Goal: Information Seeking & Learning: Learn about a topic

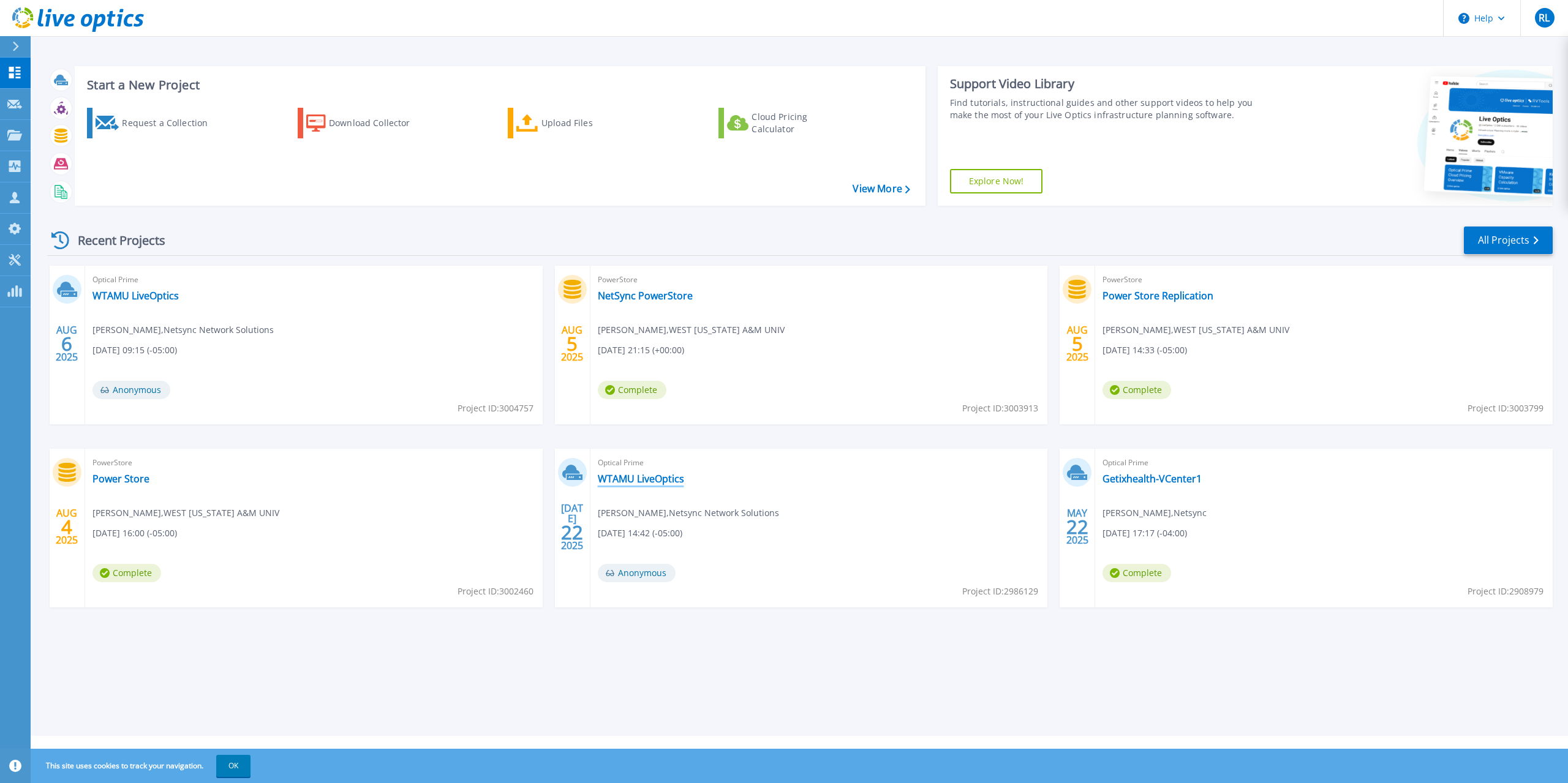
click at [659, 473] on link "WTAMU LiveOptics" at bounding box center [641, 479] width 87 height 12
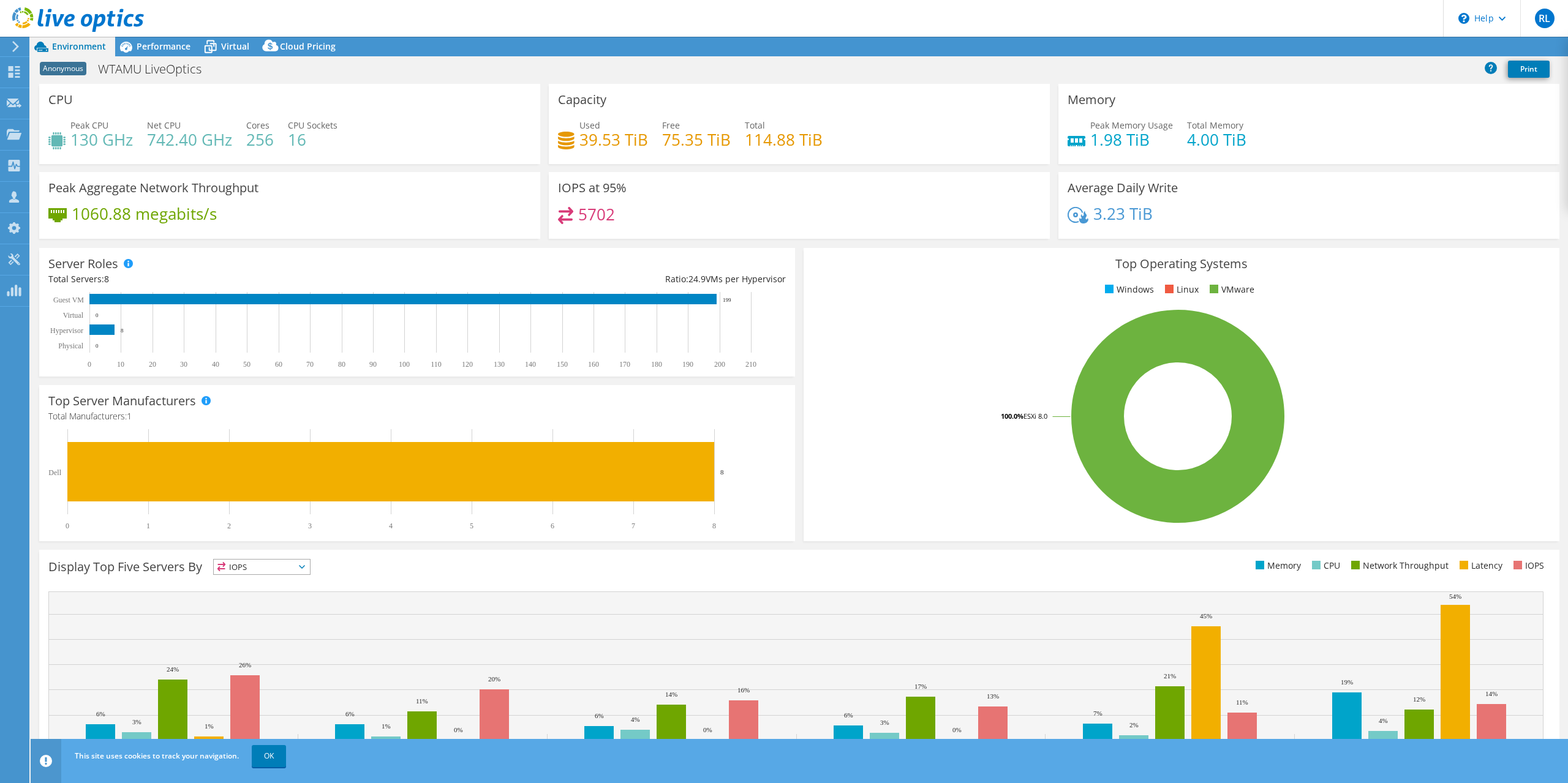
select select "USD"
click at [227, 52] on span "Virtual" at bounding box center [235, 46] width 29 height 12
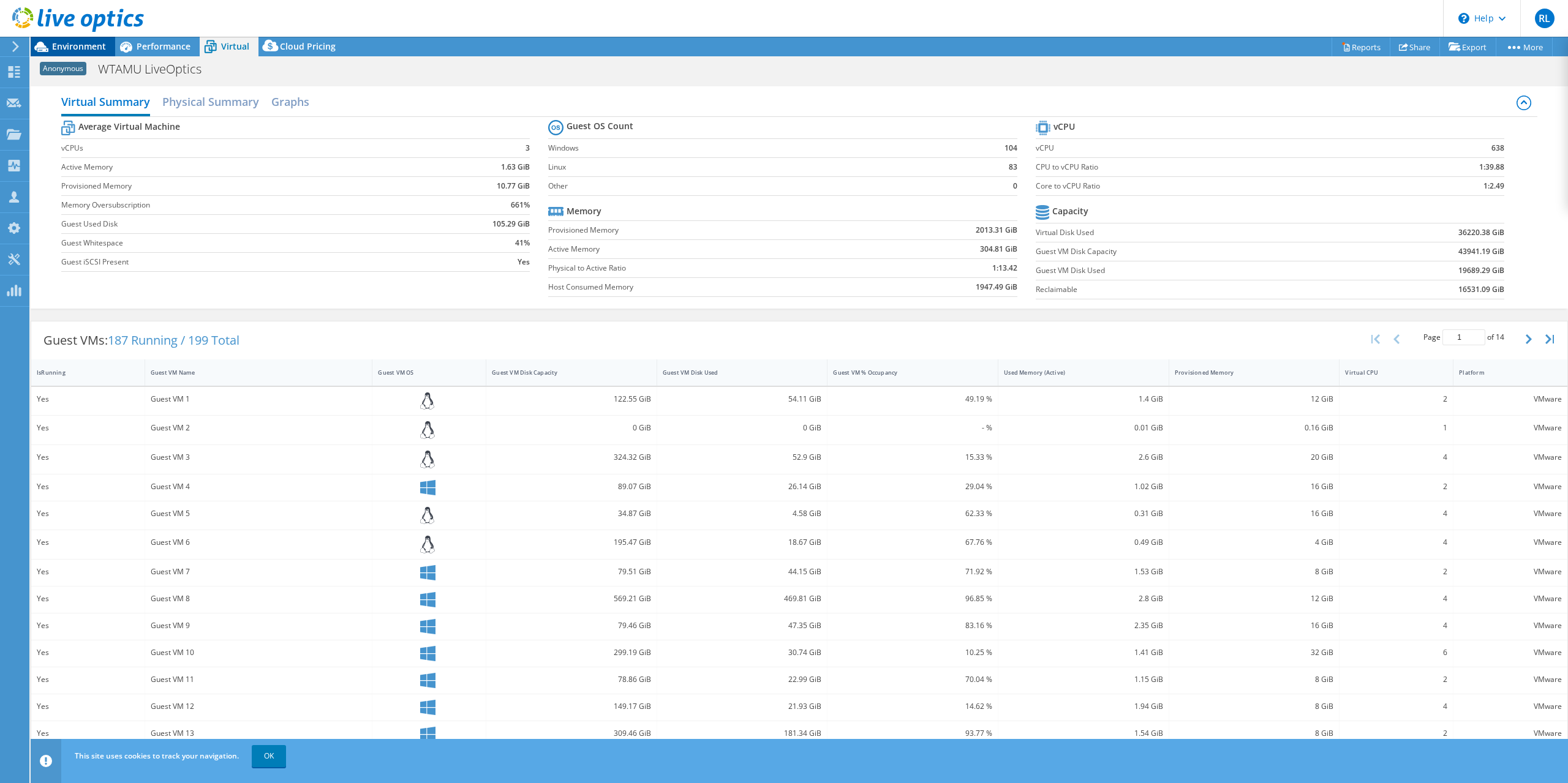
click at [89, 55] on div "Environment" at bounding box center [73, 46] width 85 height 19
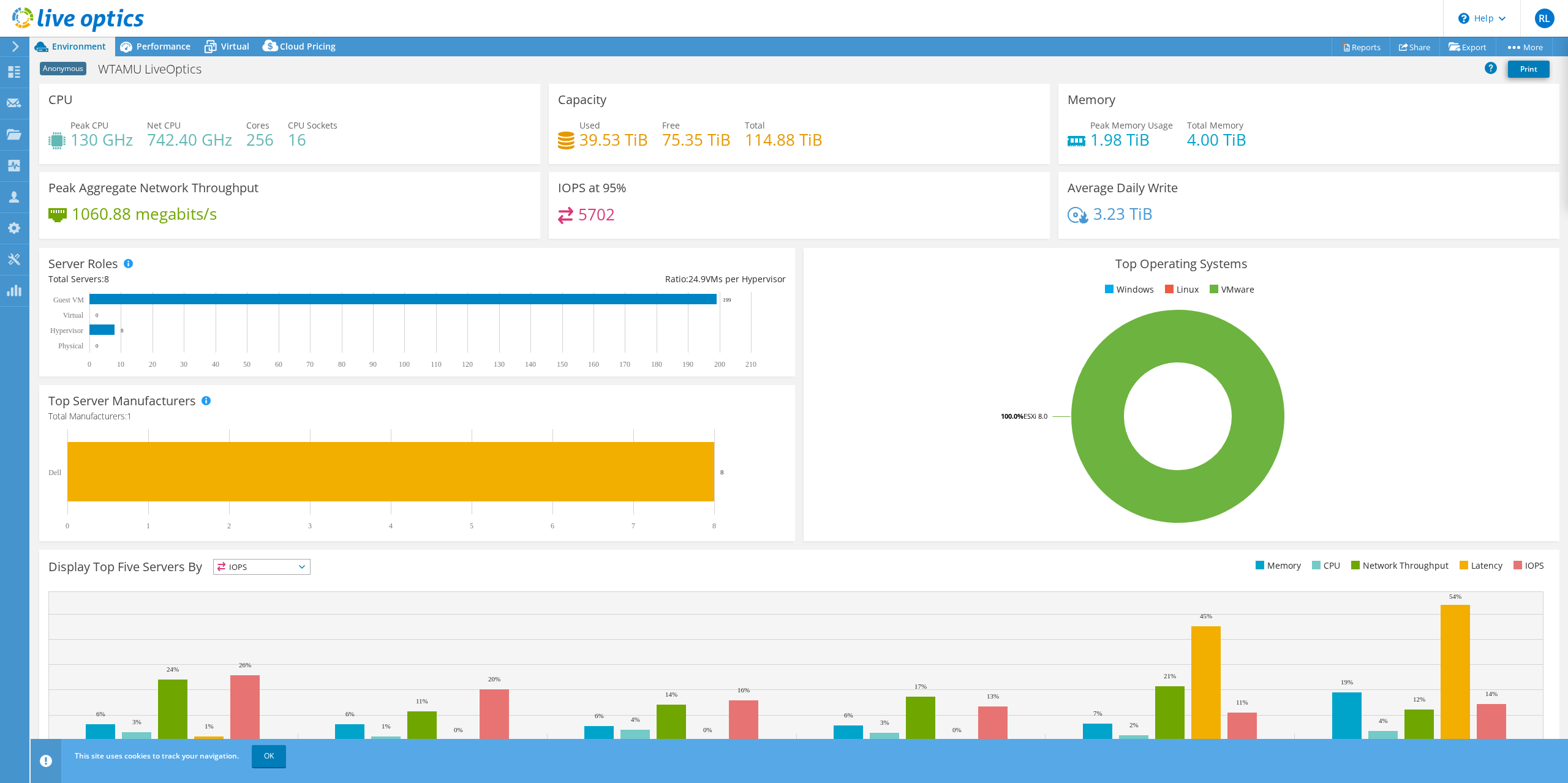
scroll to position [34, 0]
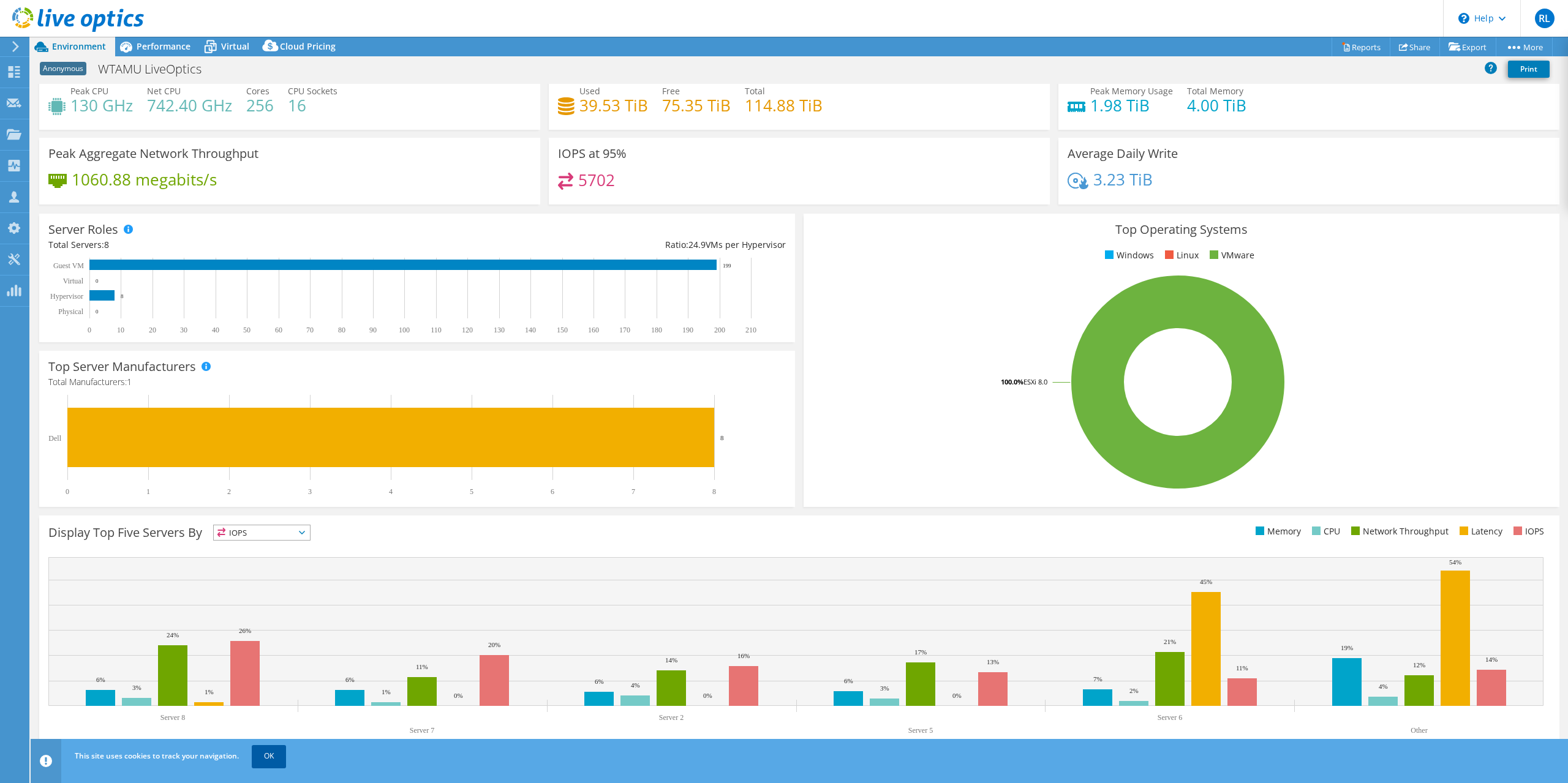
click at [268, 753] on link "OK" at bounding box center [268, 756] width 34 height 22
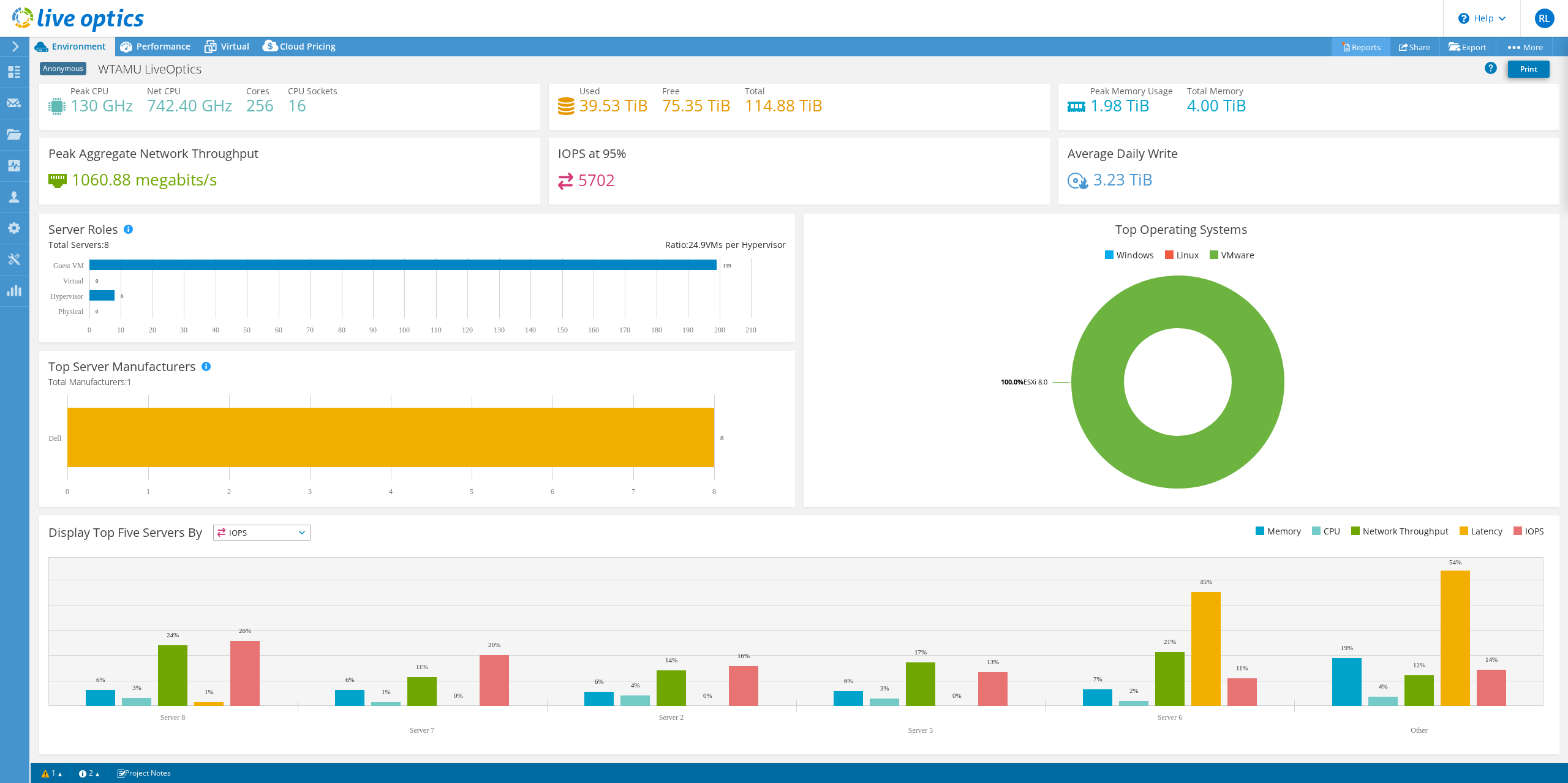
click at [1344, 42] on link "Reports" at bounding box center [1360, 46] width 59 height 19
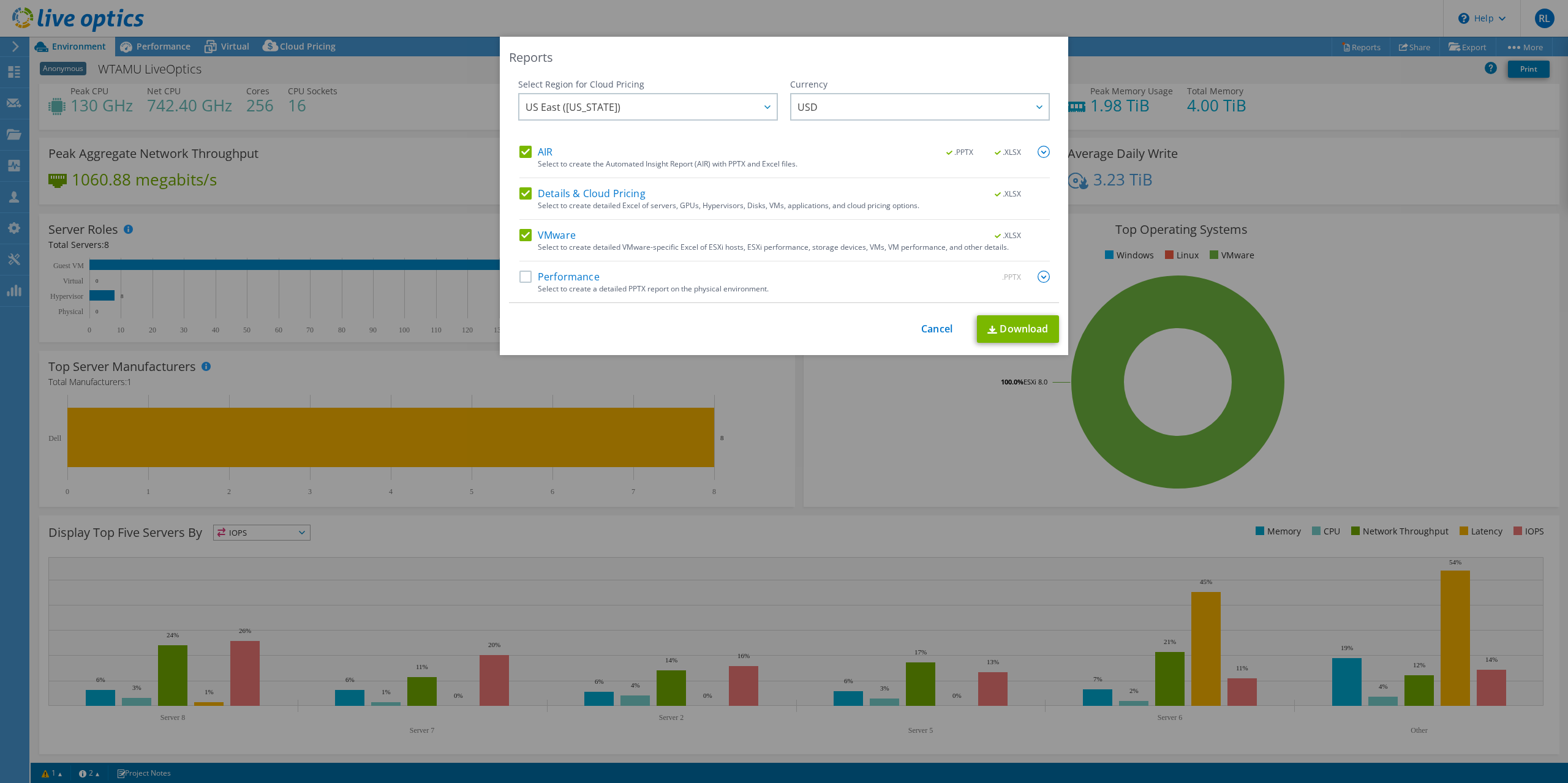
click at [531, 281] on label "Performance" at bounding box center [559, 276] width 80 height 12
click at [0, 0] on input "Performance" at bounding box center [0, 0] width 0 height 0
click at [987, 327] on link "Download" at bounding box center [1017, 329] width 82 height 28
click at [935, 331] on link "Cancel" at bounding box center [936, 329] width 31 height 12
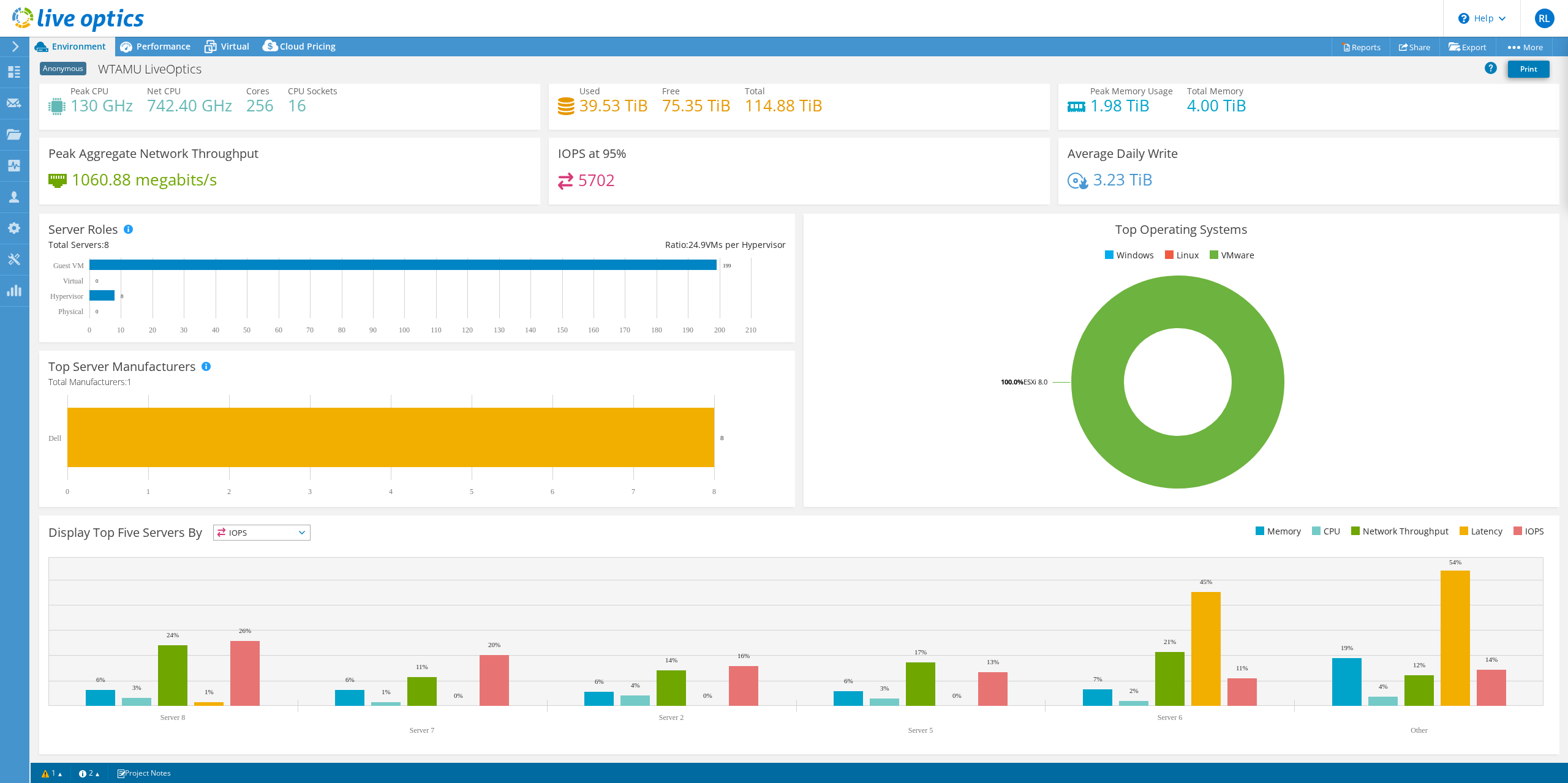
click at [119, 41] on div at bounding box center [72, 20] width 144 height 41
click at [133, 41] on icon at bounding box center [125, 46] width 21 height 21
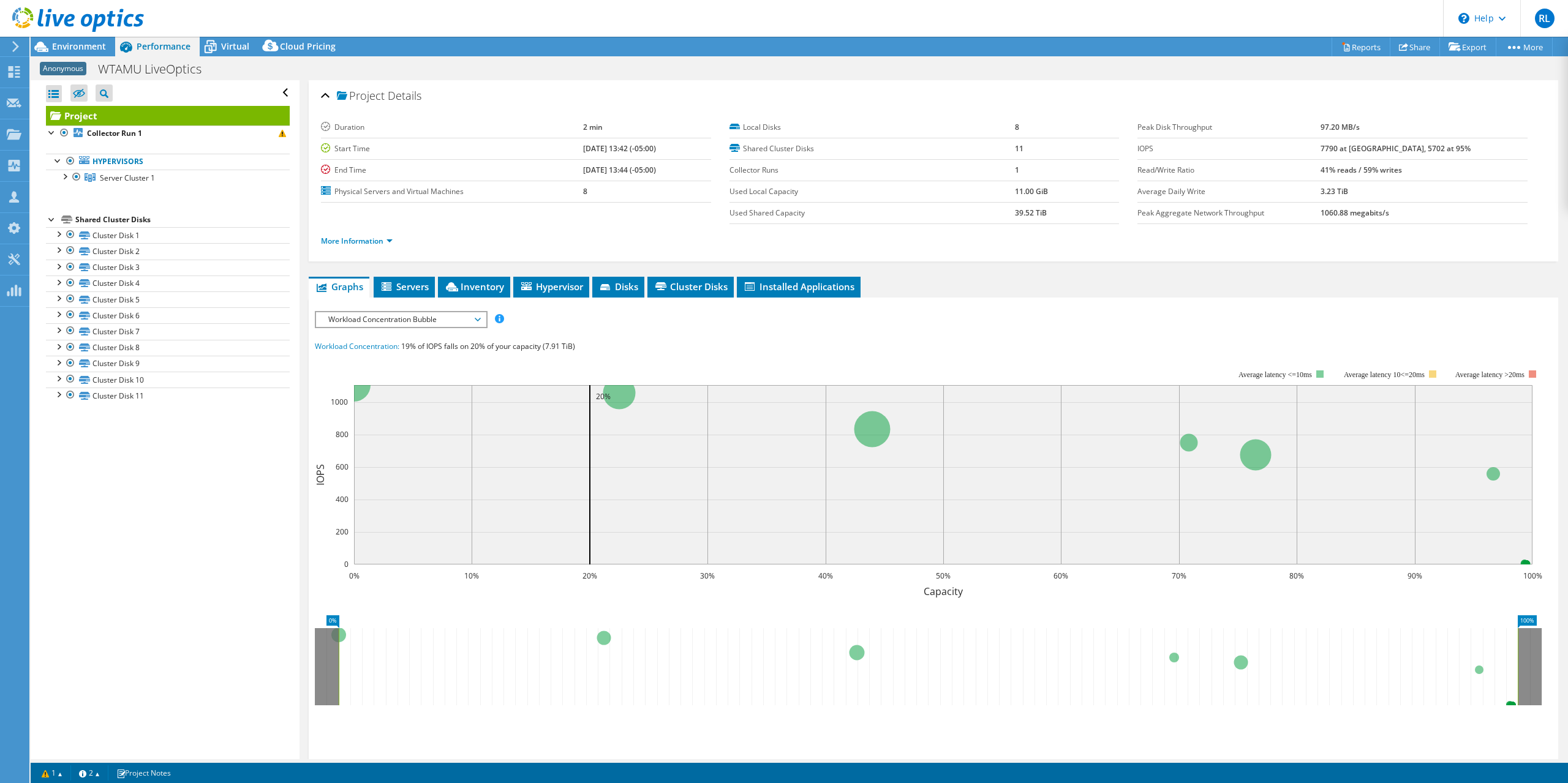
click at [19, 43] on icon at bounding box center [16, 46] width 9 height 11
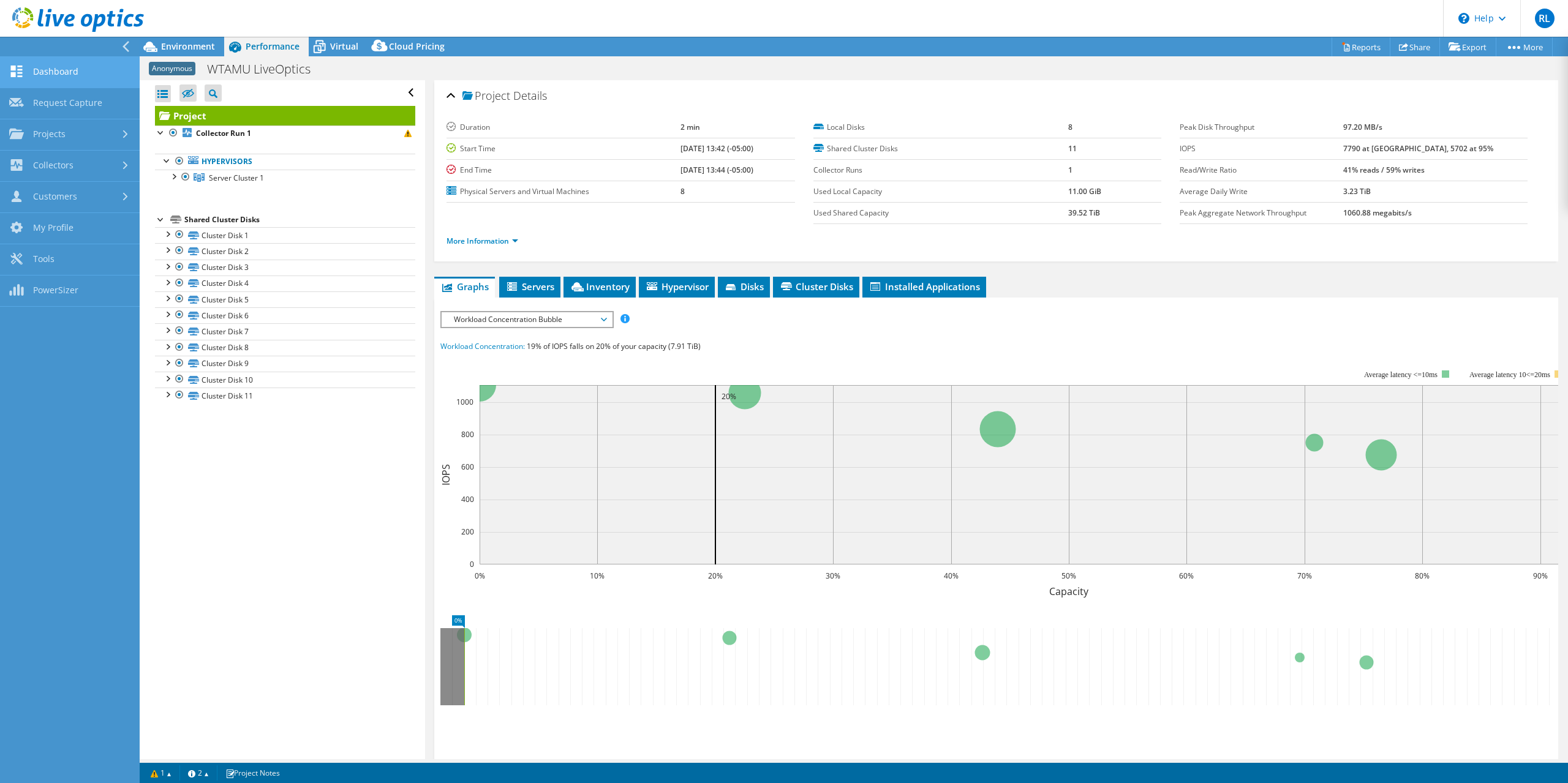
click at [96, 67] on link "Dashboard" at bounding box center [69, 73] width 139 height 31
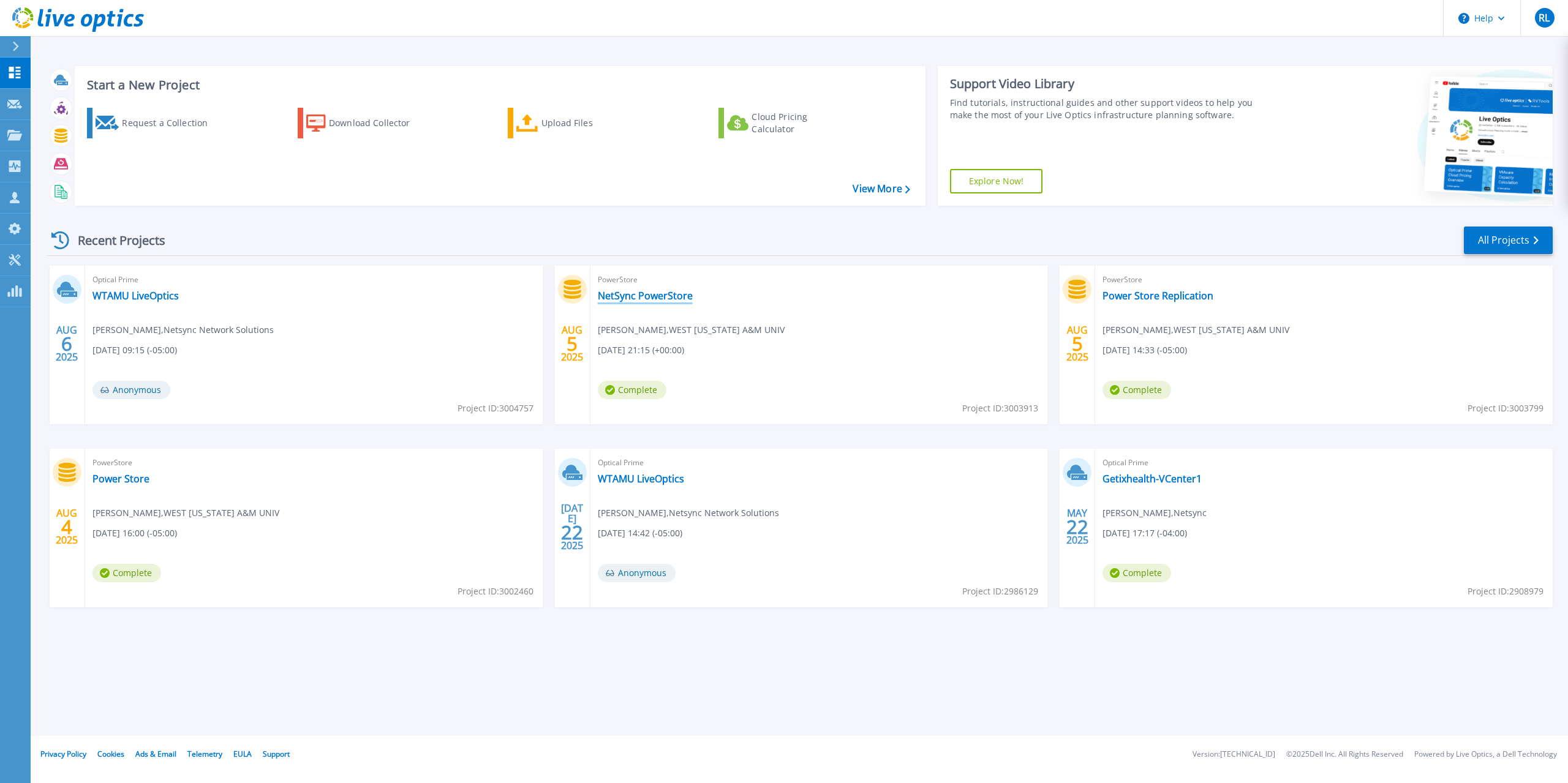
click at [652, 290] on link "NetSync PowerStore" at bounding box center [645, 295] width 95 height 12
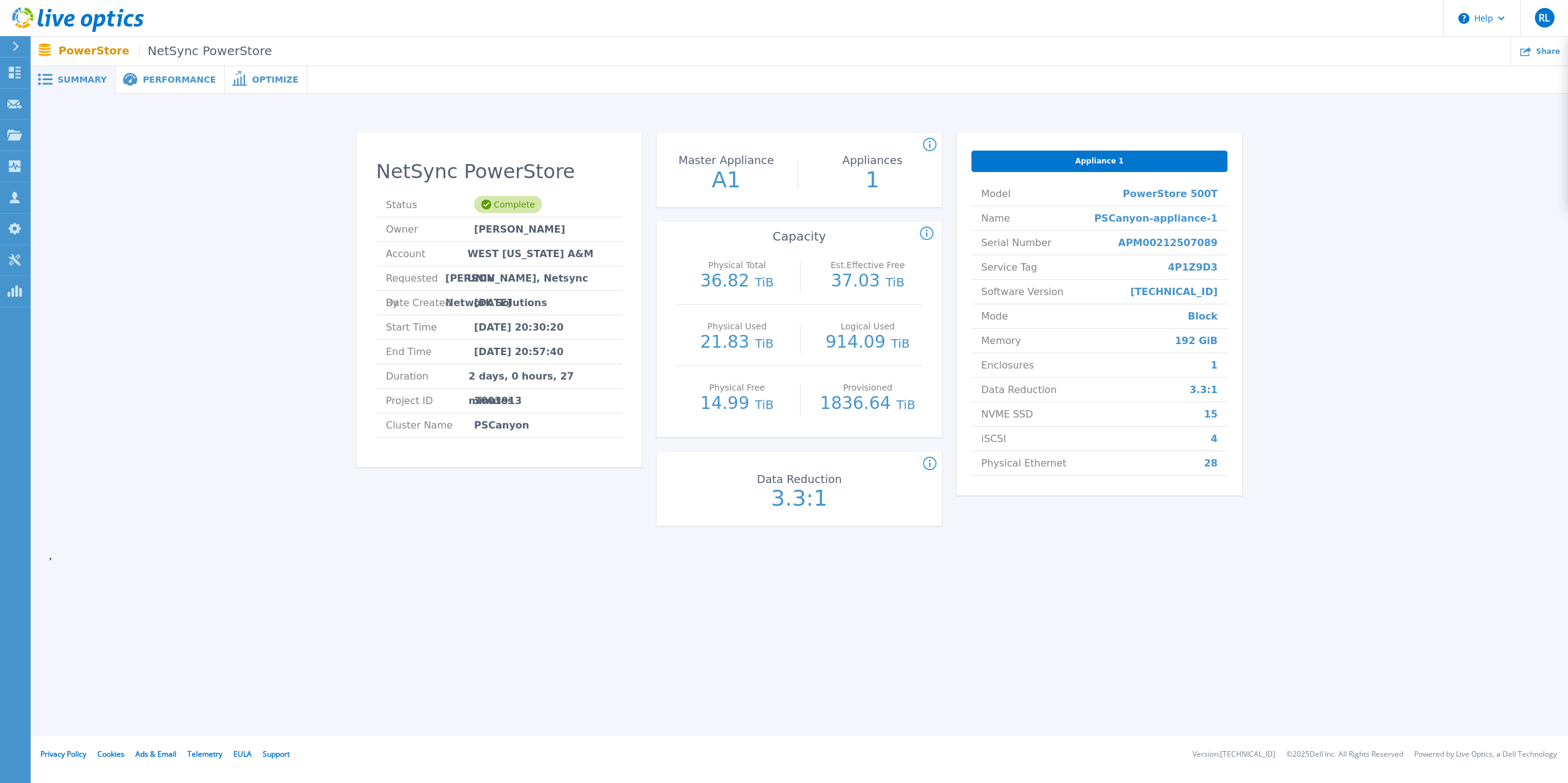
click at [182, 80] on span "Performance" at bounding box center [179, 79] width 73 height 8
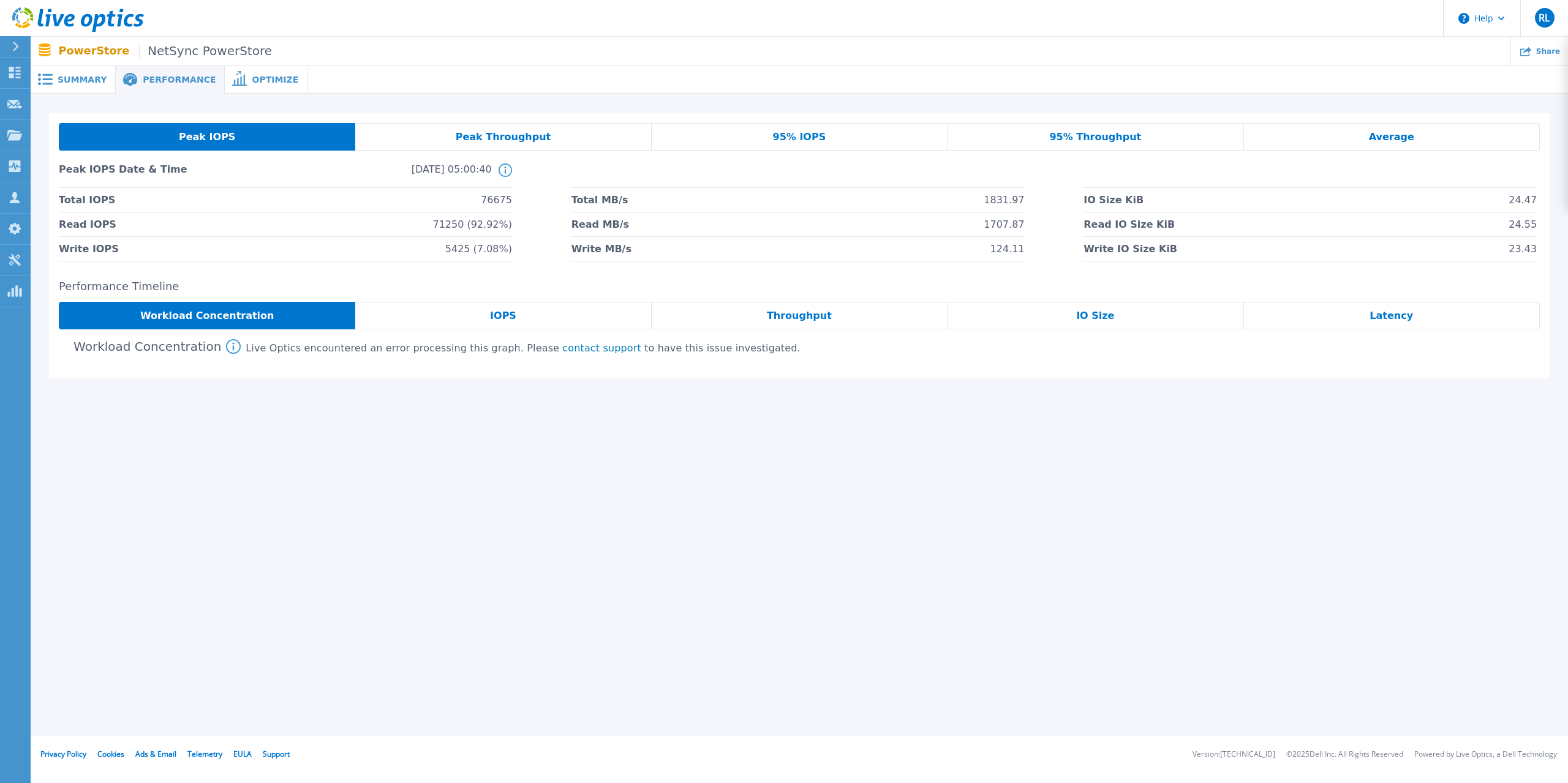
click at [252, 84] on span "Optimize" at bounding box center [275, 79] width 46 height 8
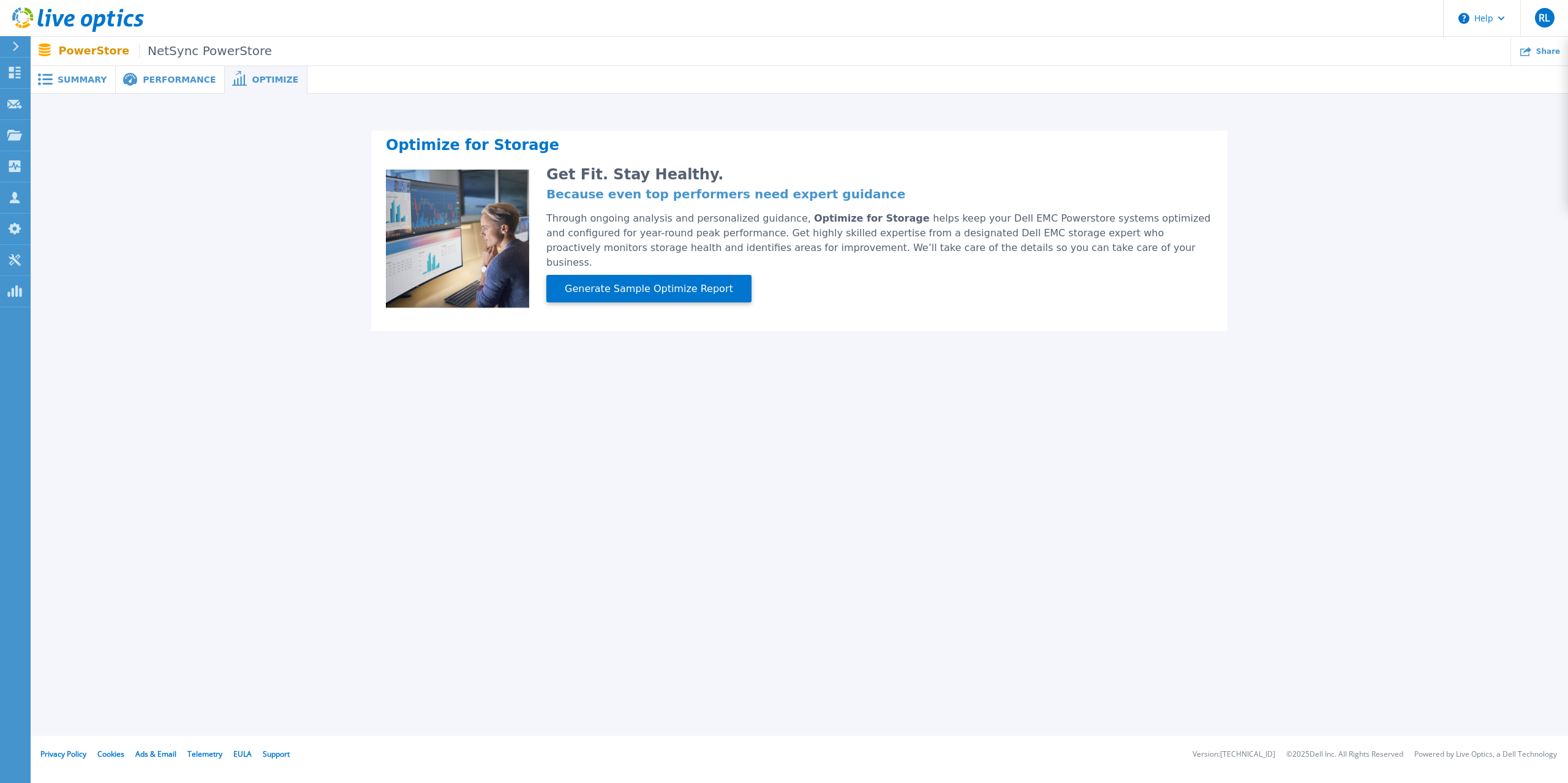
click at [143, 81] on span "Performance" at bounding box center [179, 79] width 73 height 8
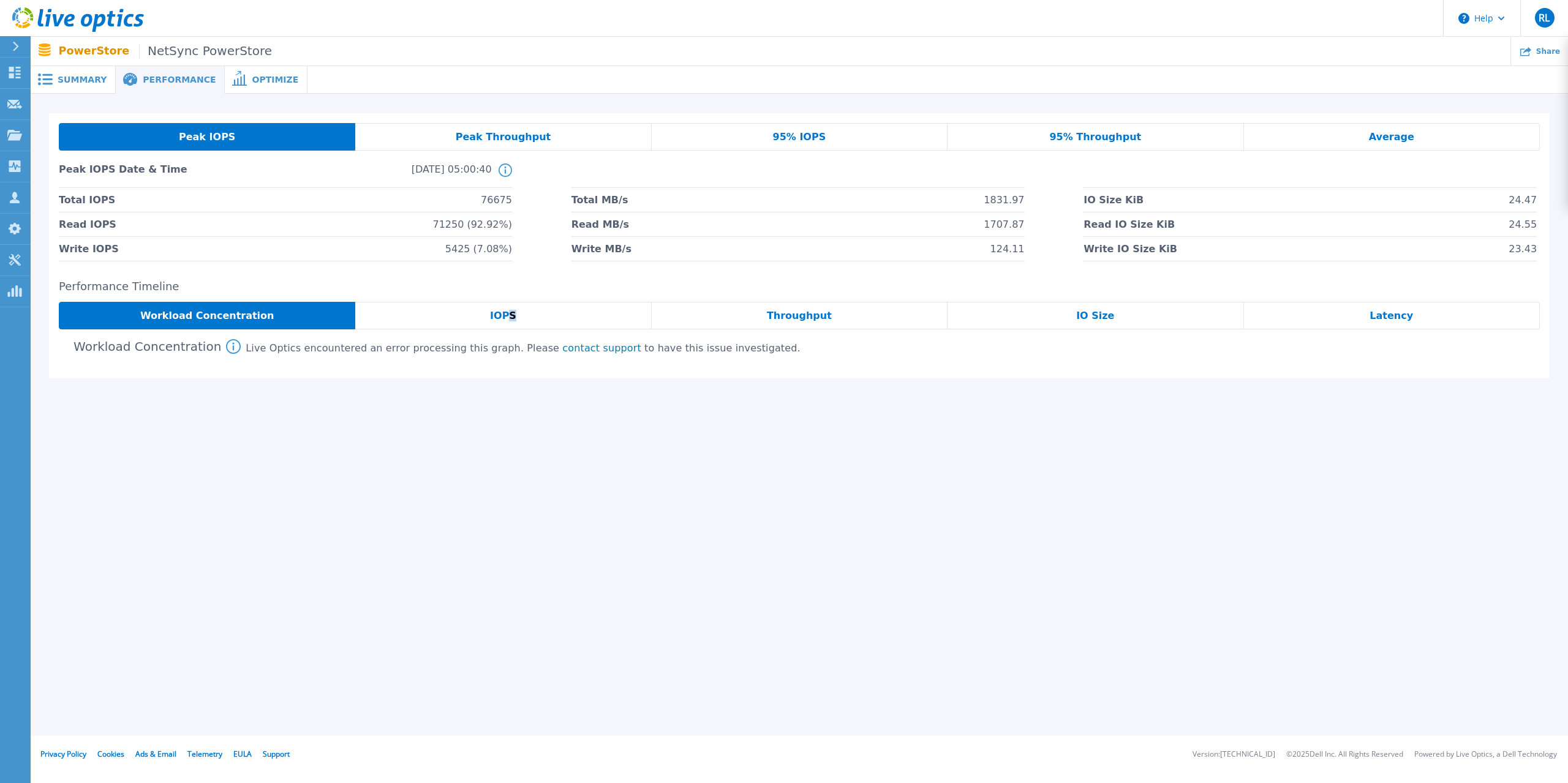
click at [509, 321] on span "IOPS" at bounding box center [503, 315] width 27 height 10
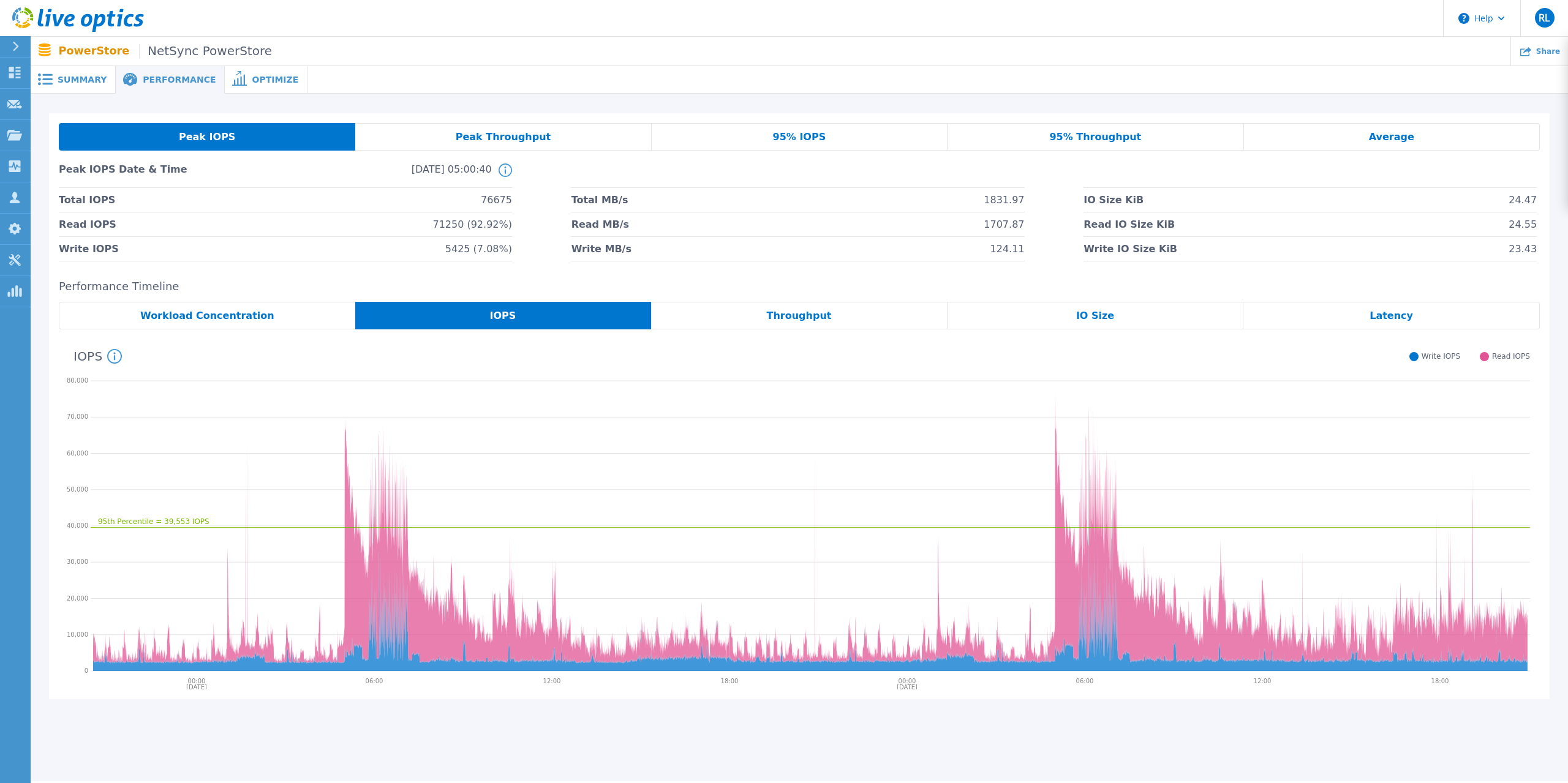
click at [791, 314] on span "Throughput" at bounding box center [799, 315] width 65 height 10
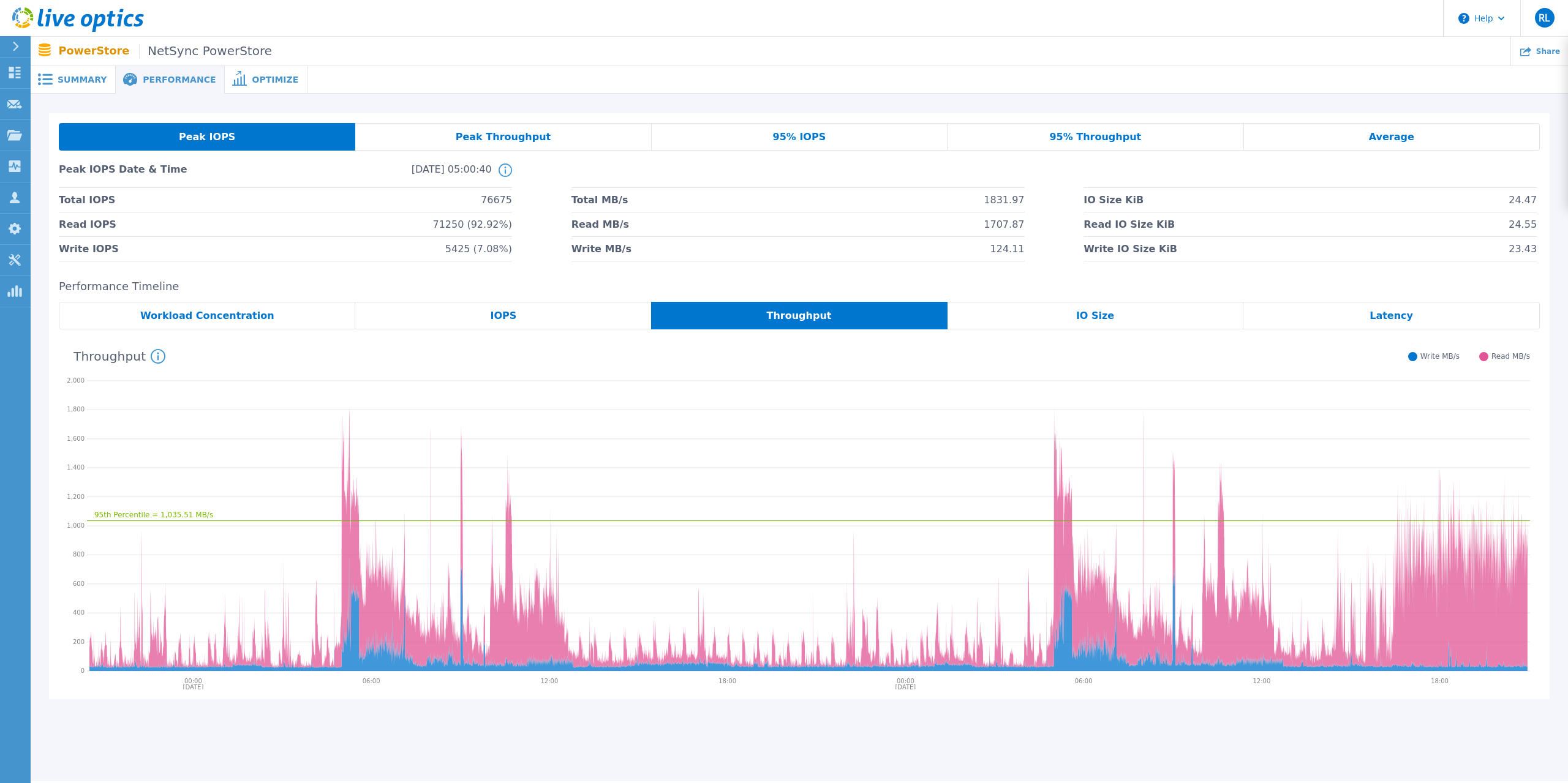
click at [1092, 324] on div "IO Size" at bounding box center [1095, 315] width 296 height 28
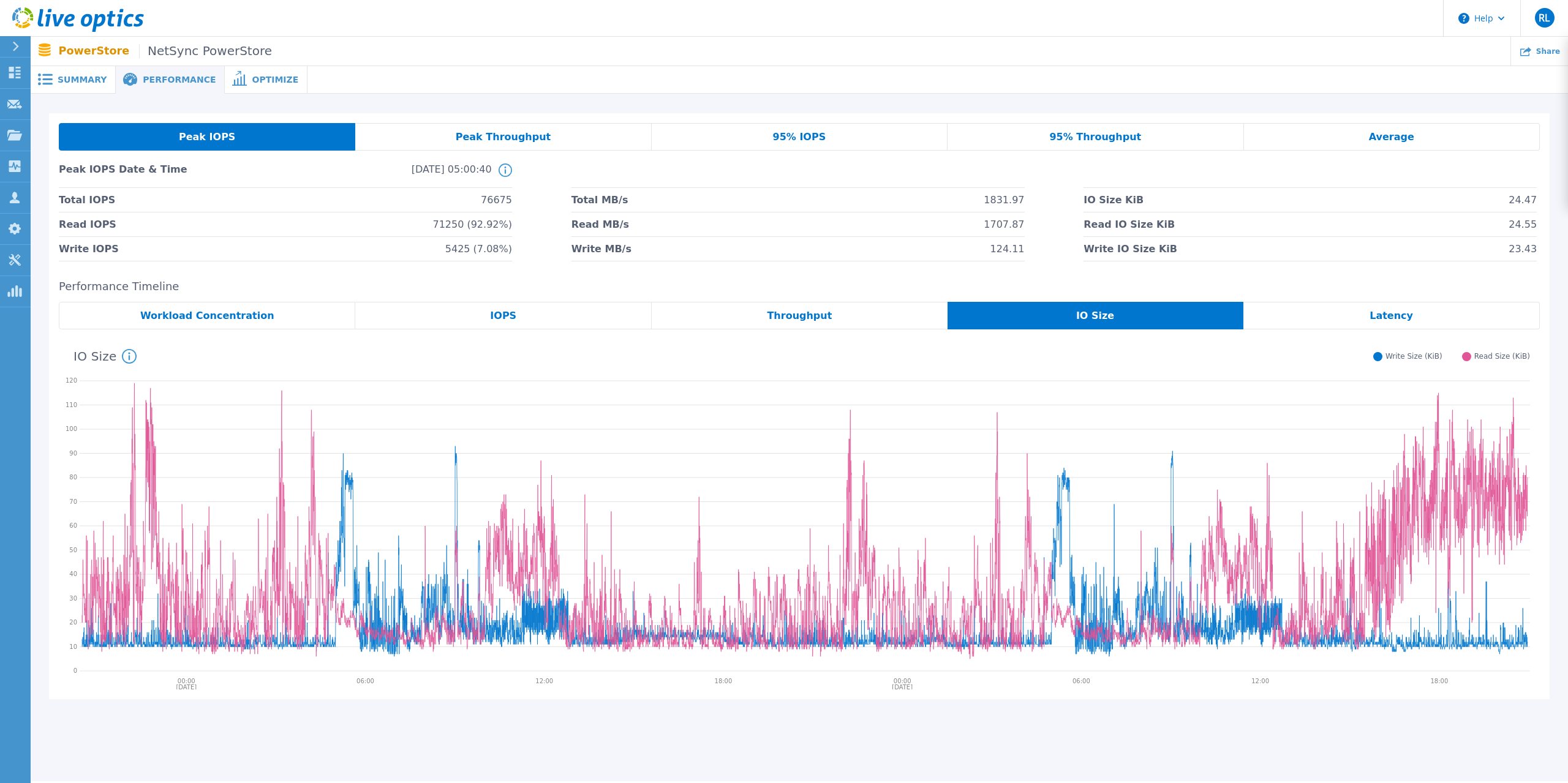
click at [1394, 325] on div "Latency" at bounding box center [1391, 315] width 296 height 28
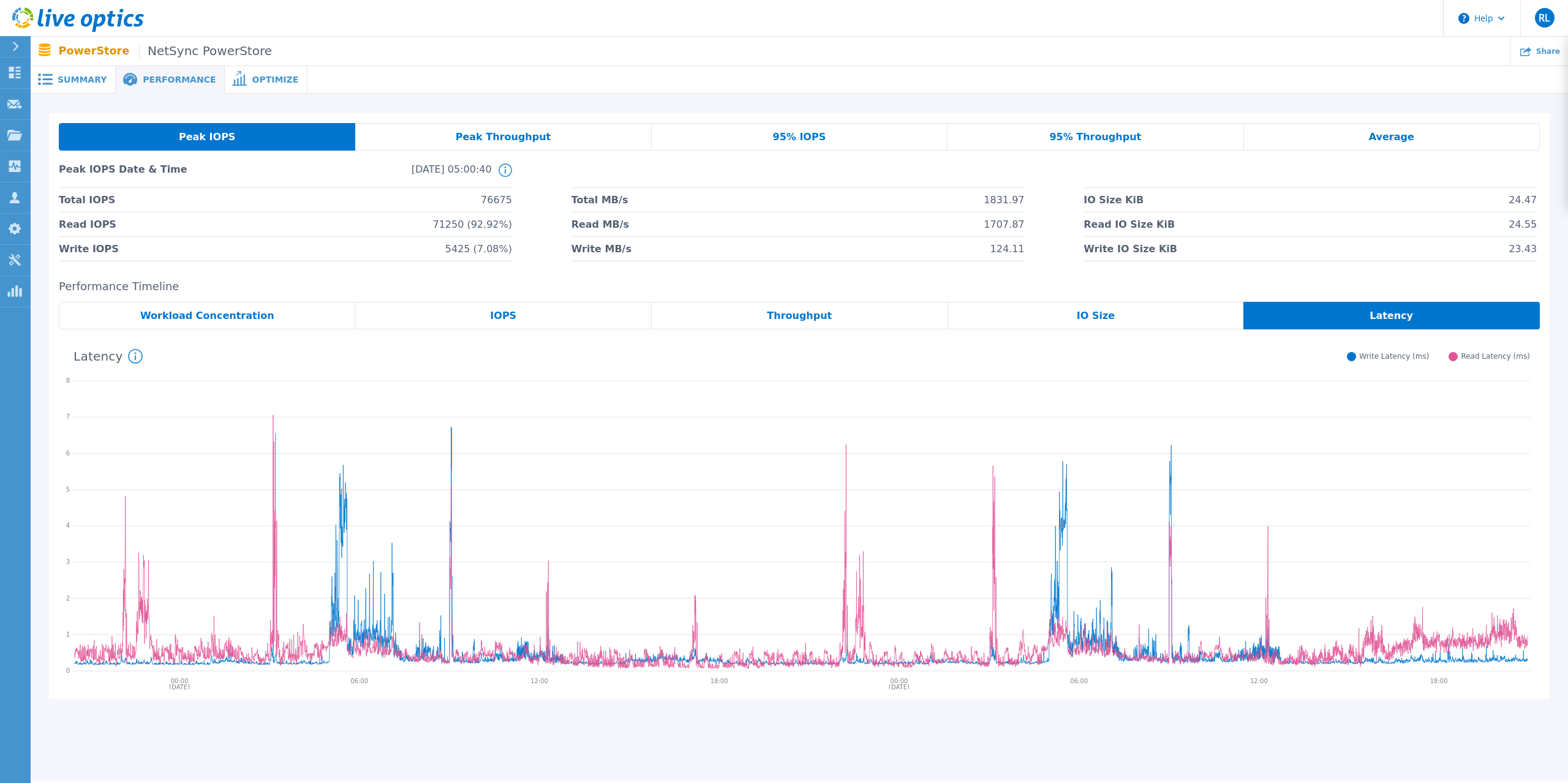
click at [202, 62] on div "PowerStore NetSync PowerStore Share" at bounding box center [799, 51] width 1537 height 29
click at [270, 76] on span "Optimize" at bounding box center [275, 79] width 46 height 8
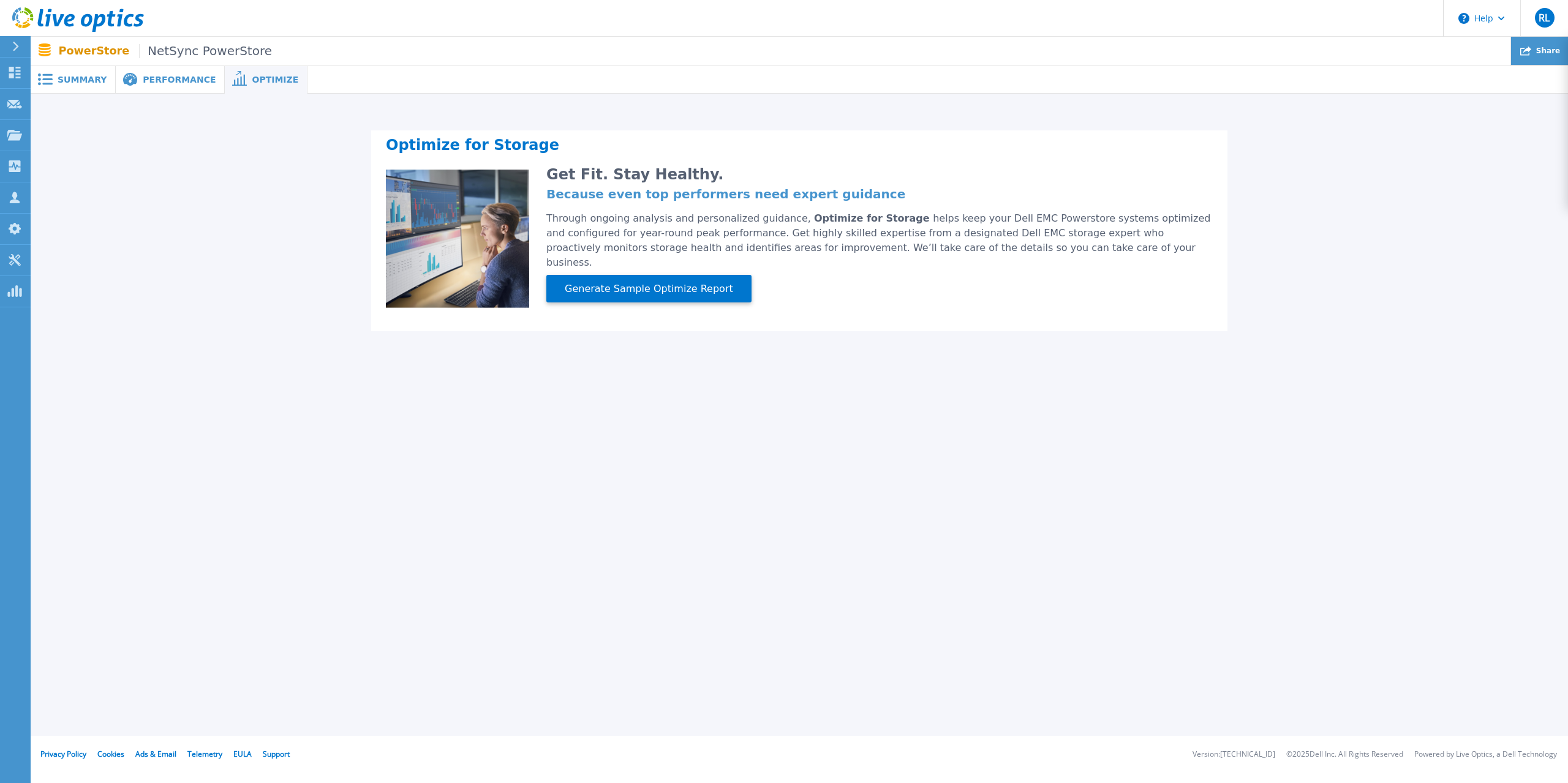
click at [1536, 46] on div "Share" at bounding box center [1539, 51] width 57 height 29
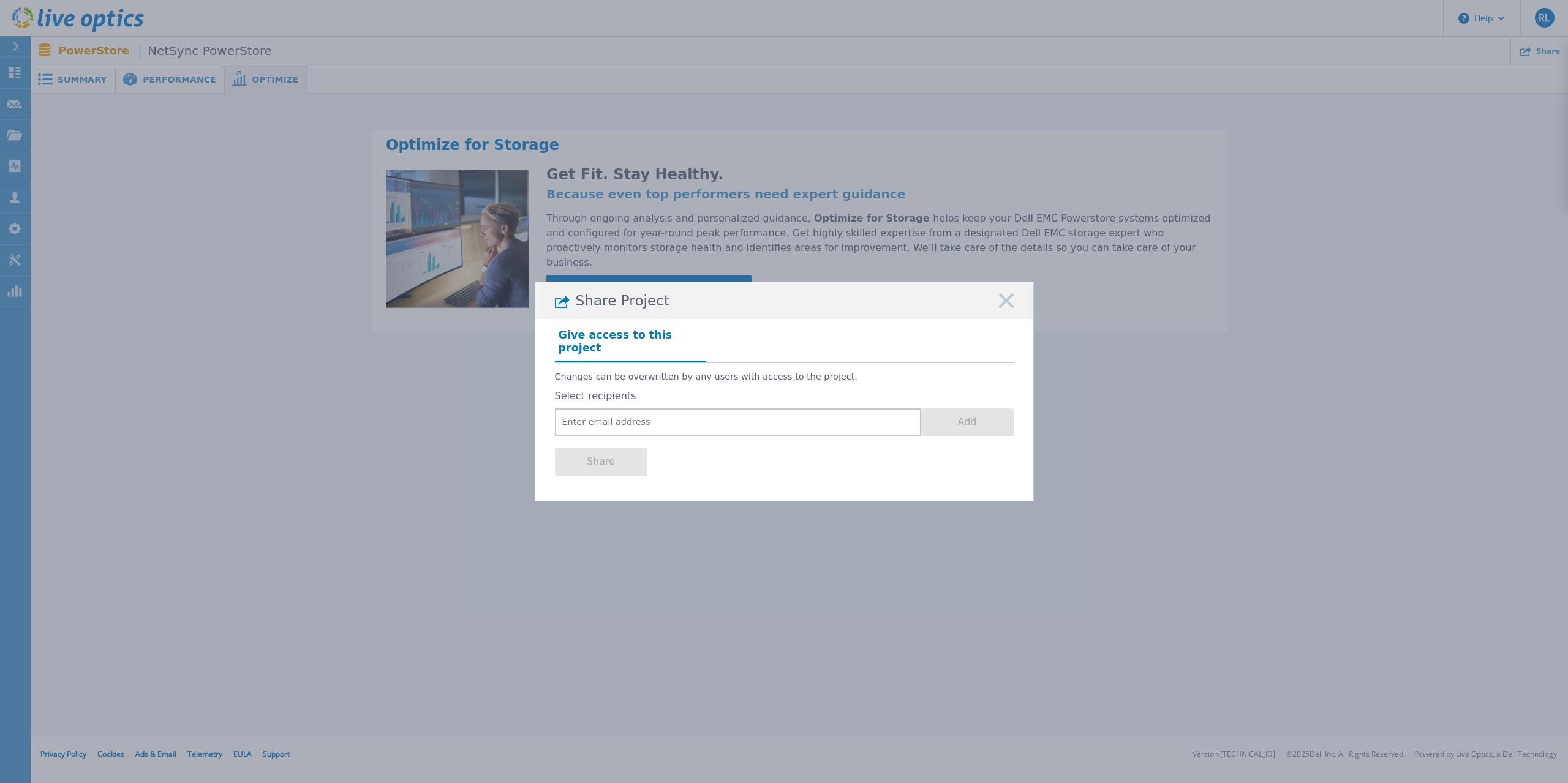
click at [999, 305] on icon at bounding box center [1006, 301] width 15 height 15
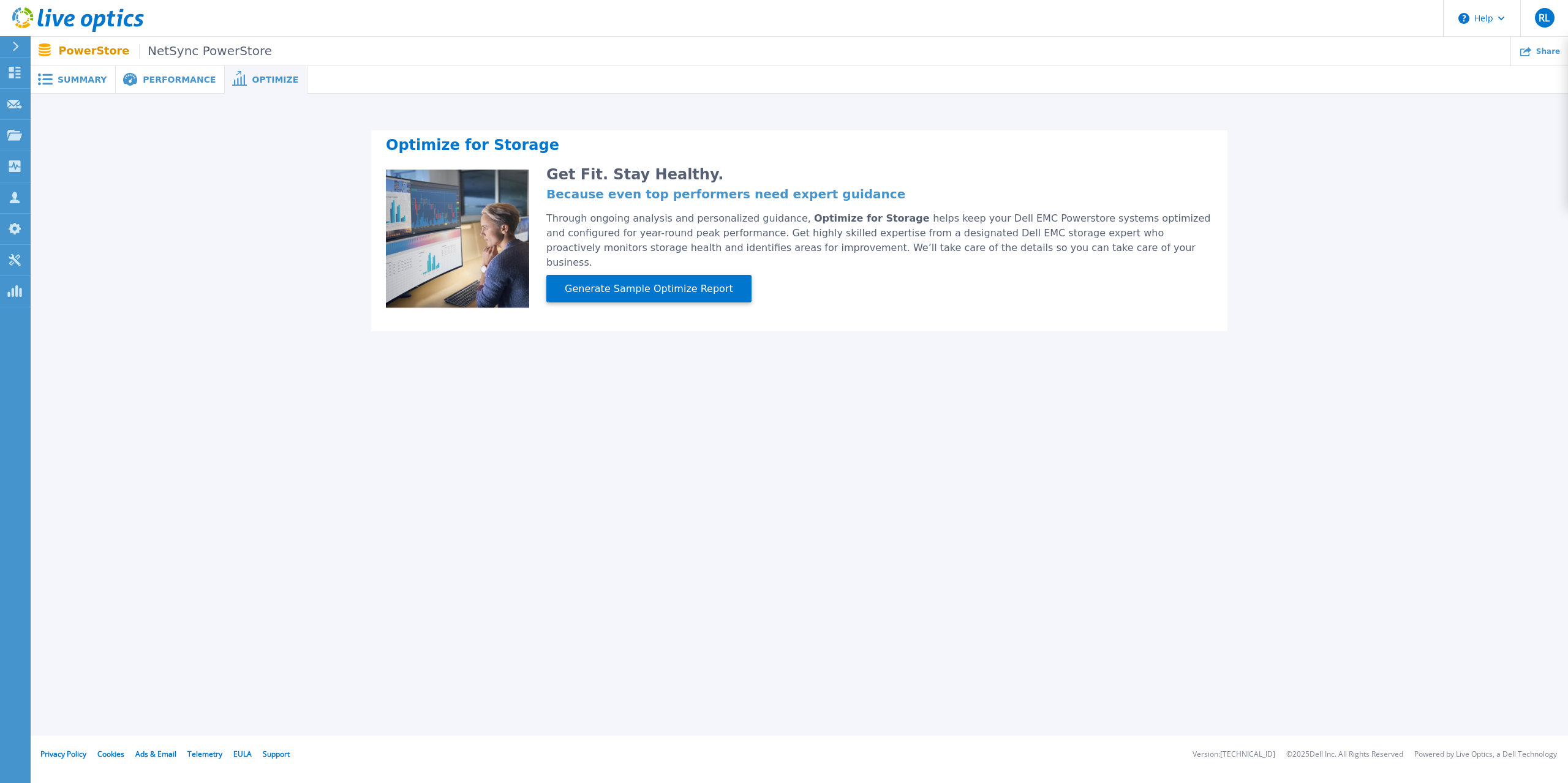
click at [89, 83] on span "Summary" at bounding box center [81, 79] width 49 height 8
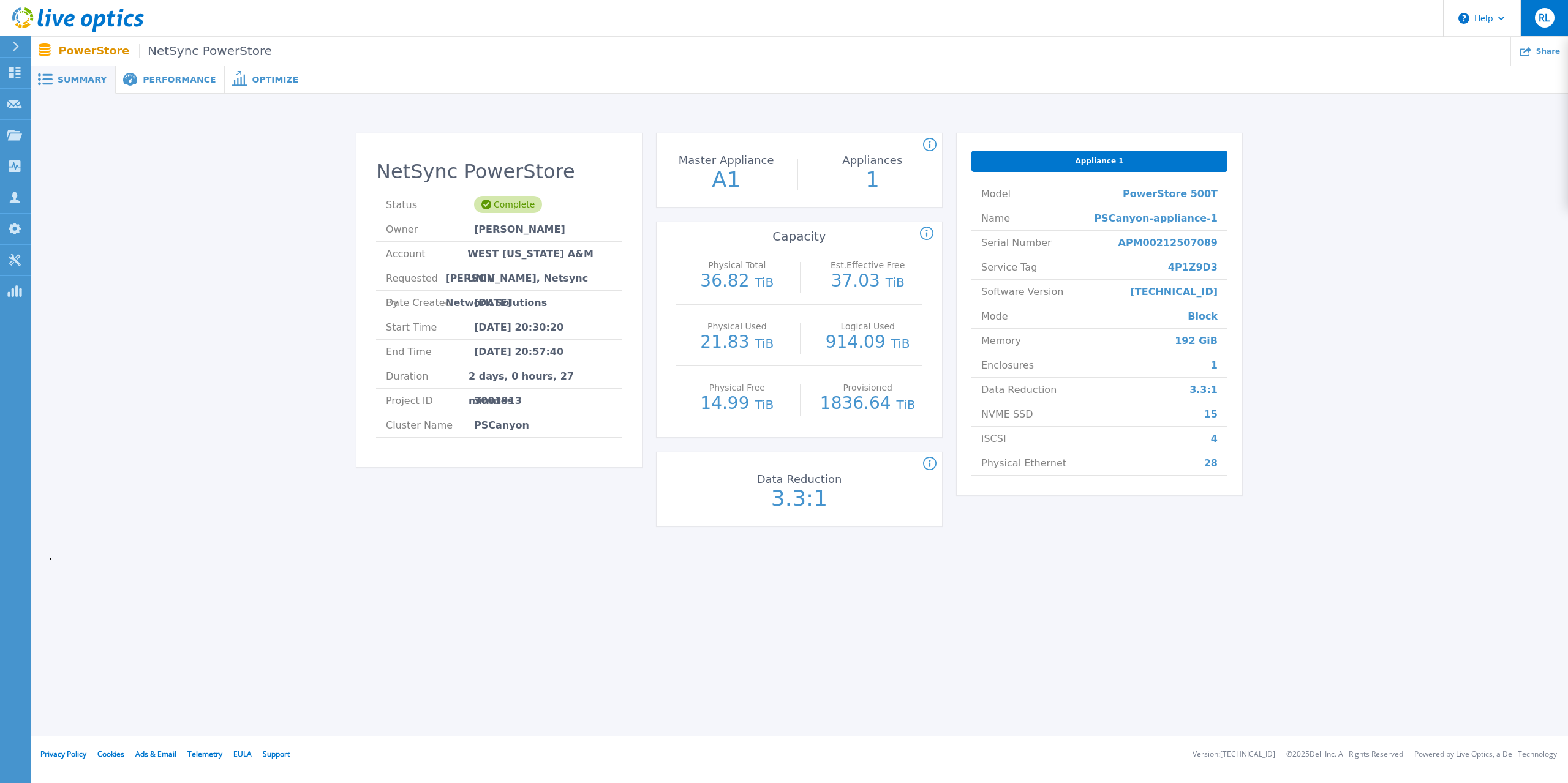
click at [1547, 17] on span "RL" at bounding box center [1544, 18] width 11 height 10
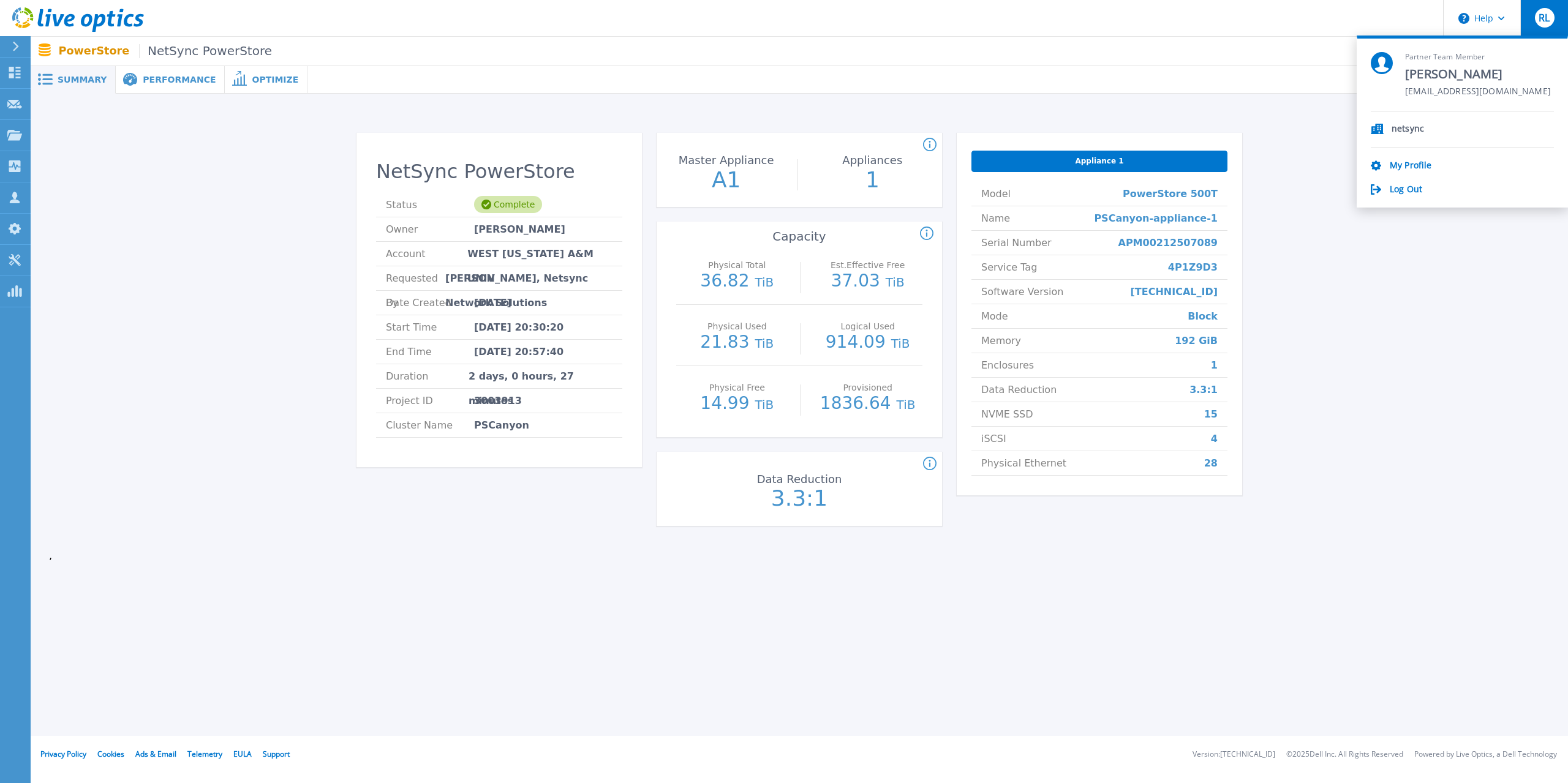
click at [1548, 17] on span "RL" at bounding box center [1544, 18] width 11 height 10
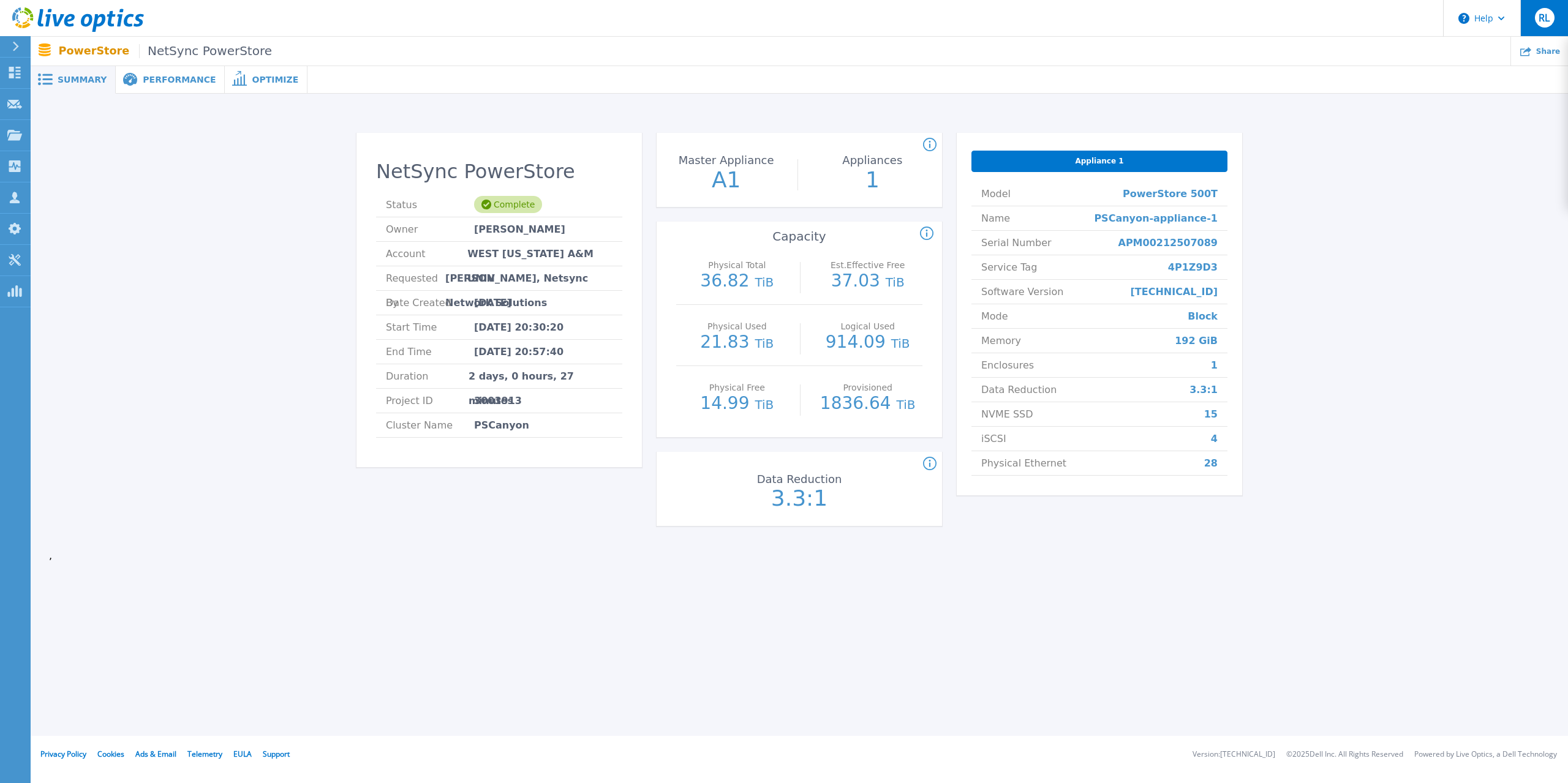
click at [1548, 17] on span "RL" at bounding box center [1544, 18] width 11 height 10
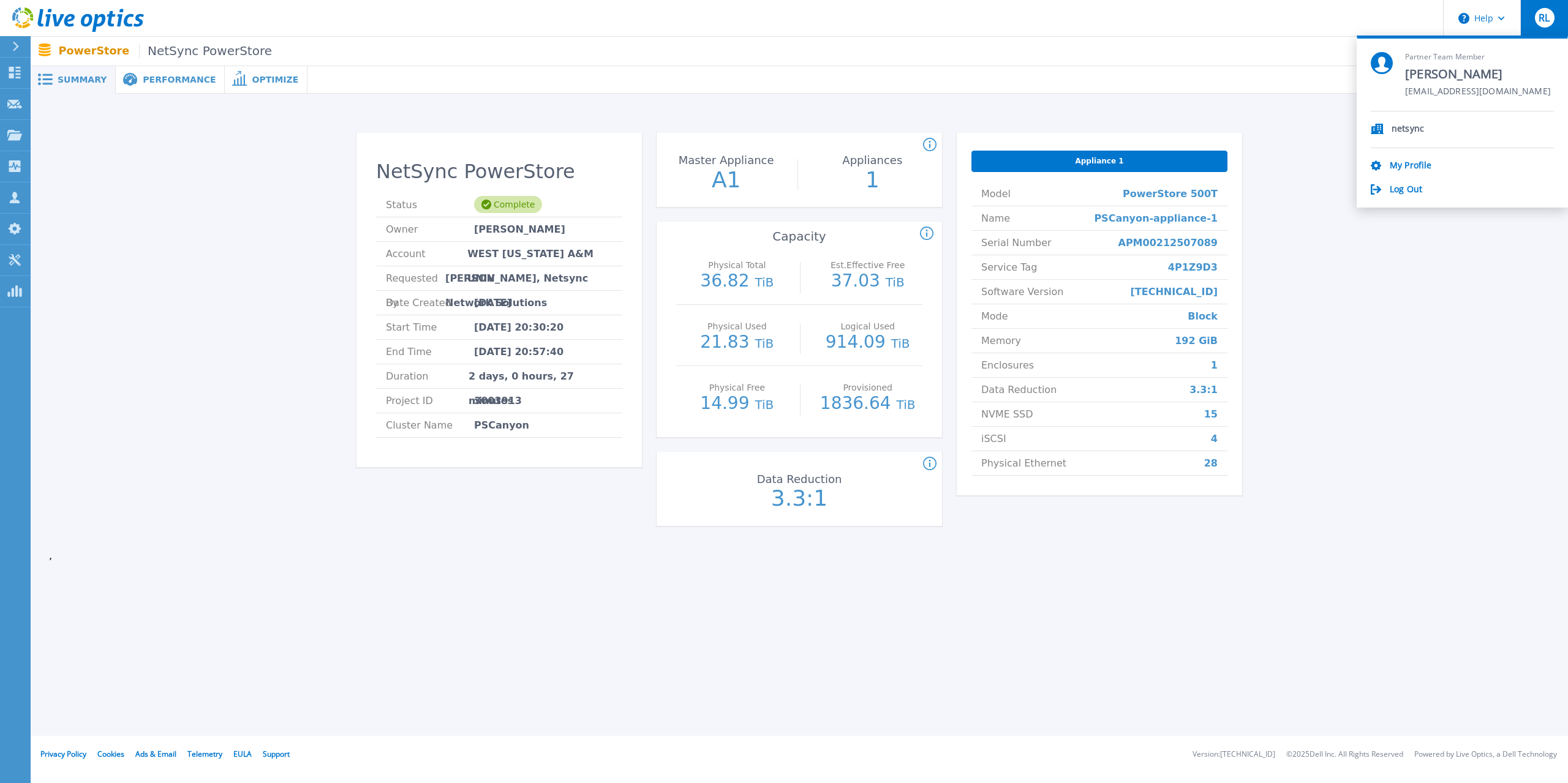
click at [1548, 17] on span "RL" at bounding box center [1544, 18] width 11 height 10
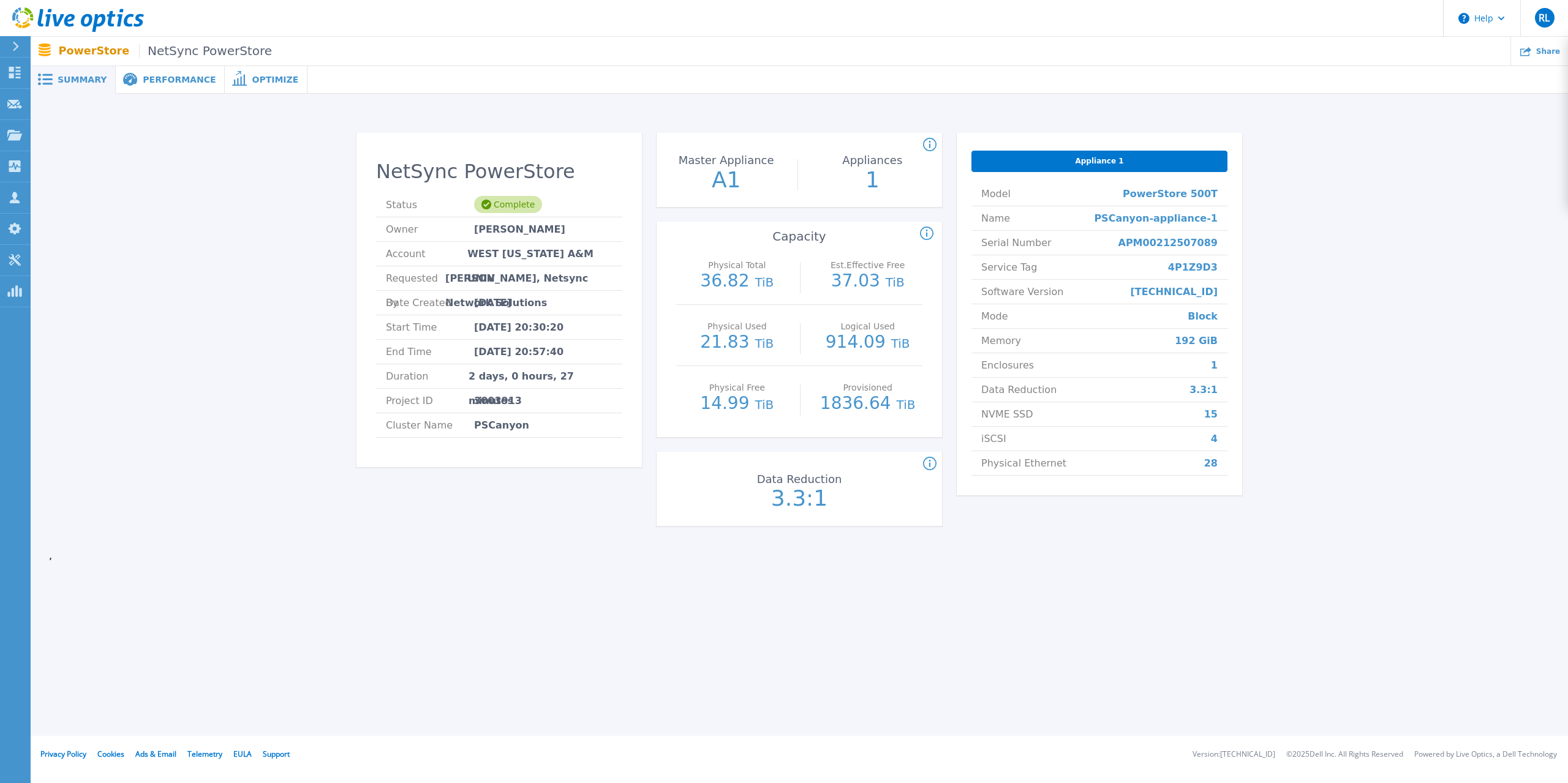
click at [178, 72] on div "Performance" at bounding box center [170, 80] width 109 height 28
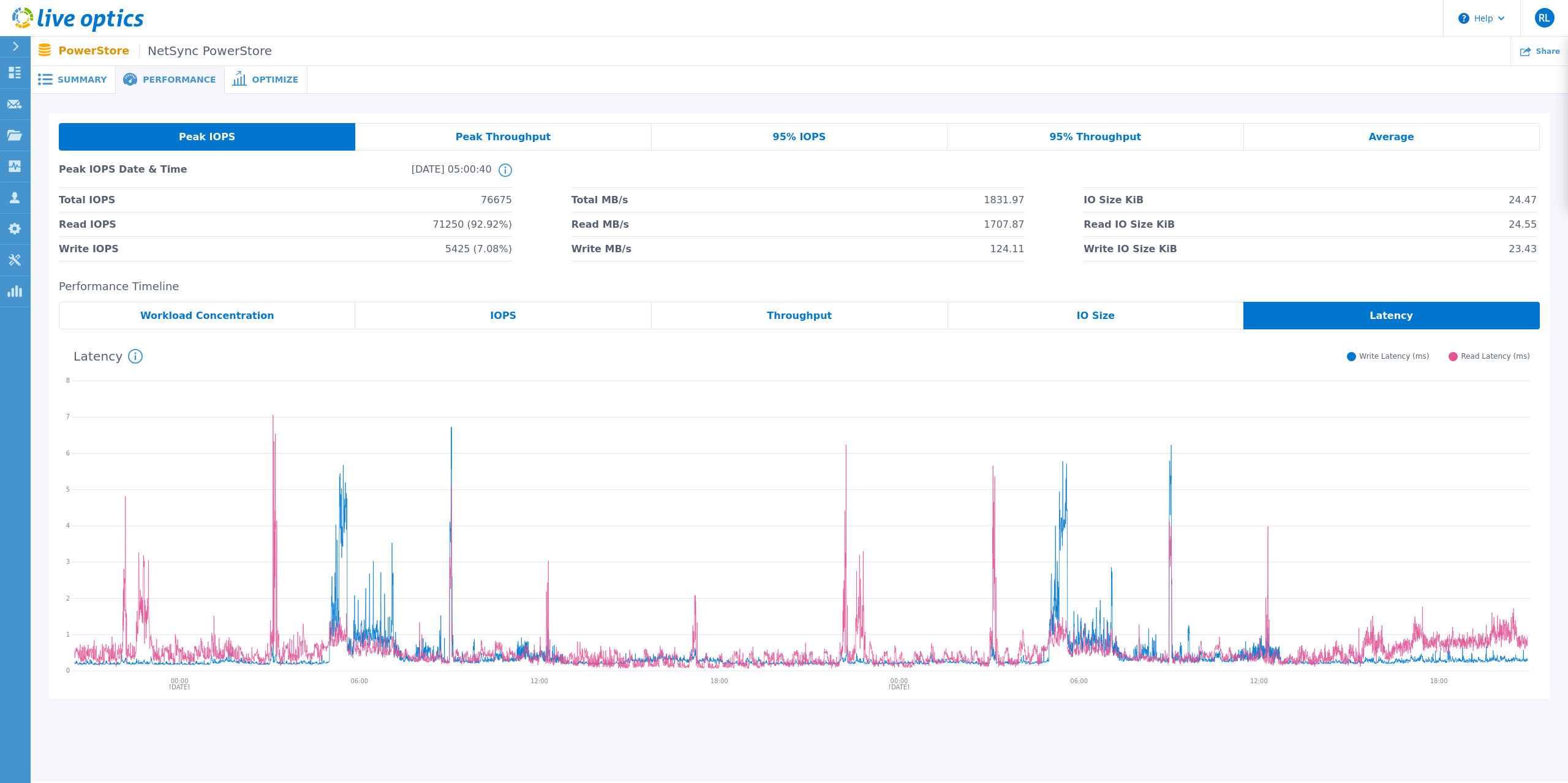
click at [232, 73] on icon at bounding box center [240, 78] width 15 height 15
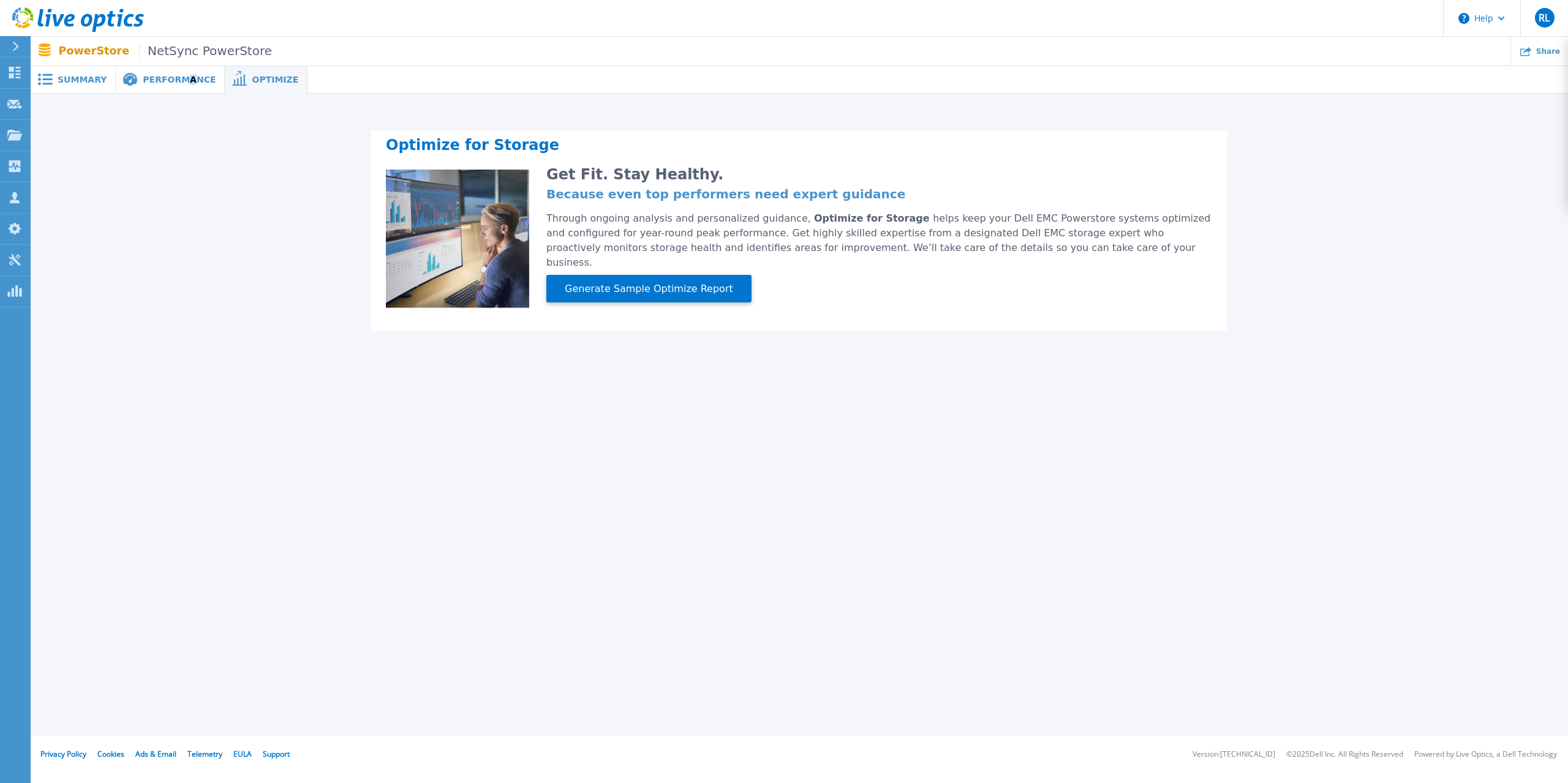
click at [183, 78] on span "Performance" at bounding box center [179, 79] width 73 height 8
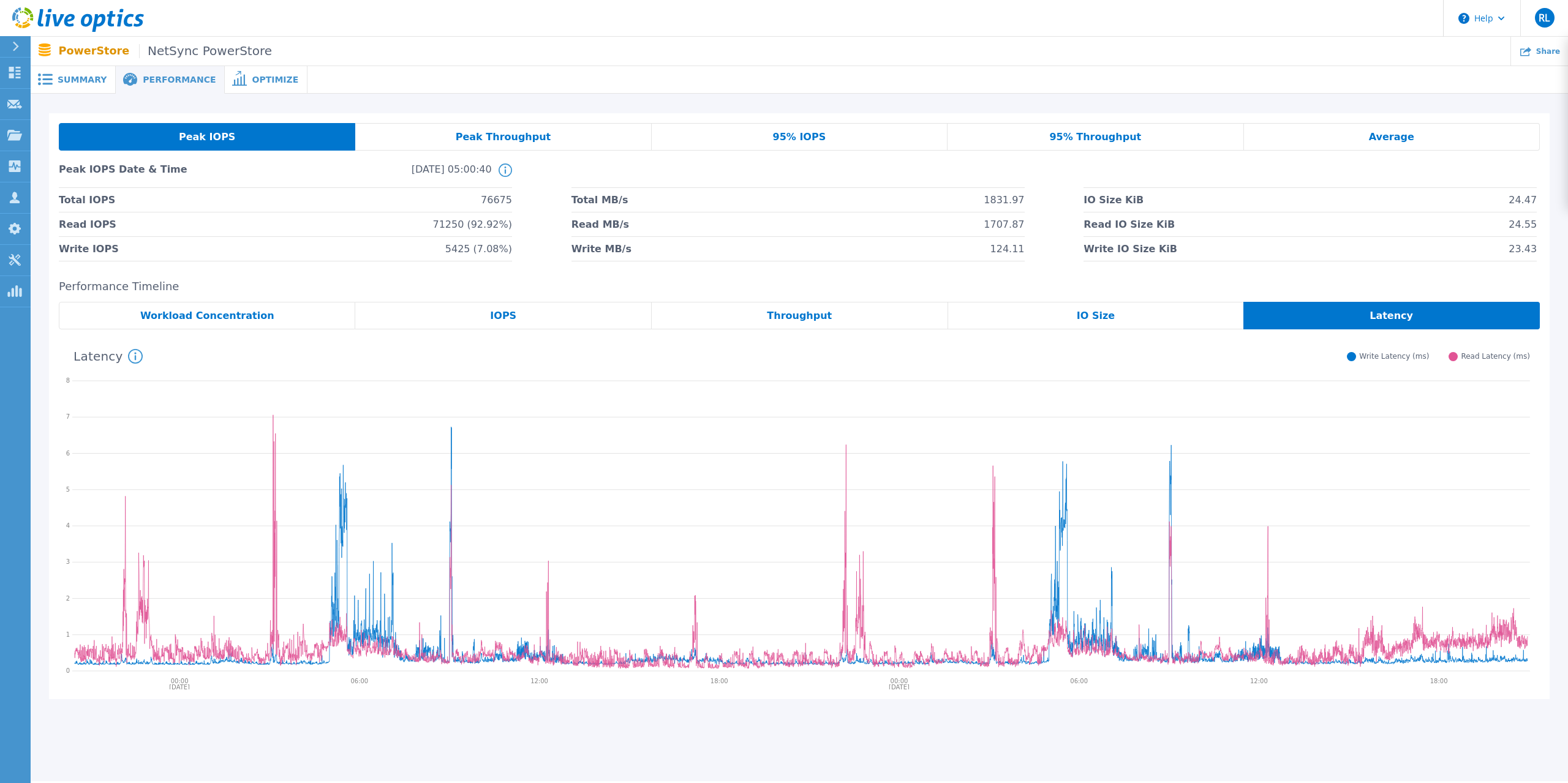
click at [105, 91] on div "Summary" at bounding box center [73, 80] width 85 height 28
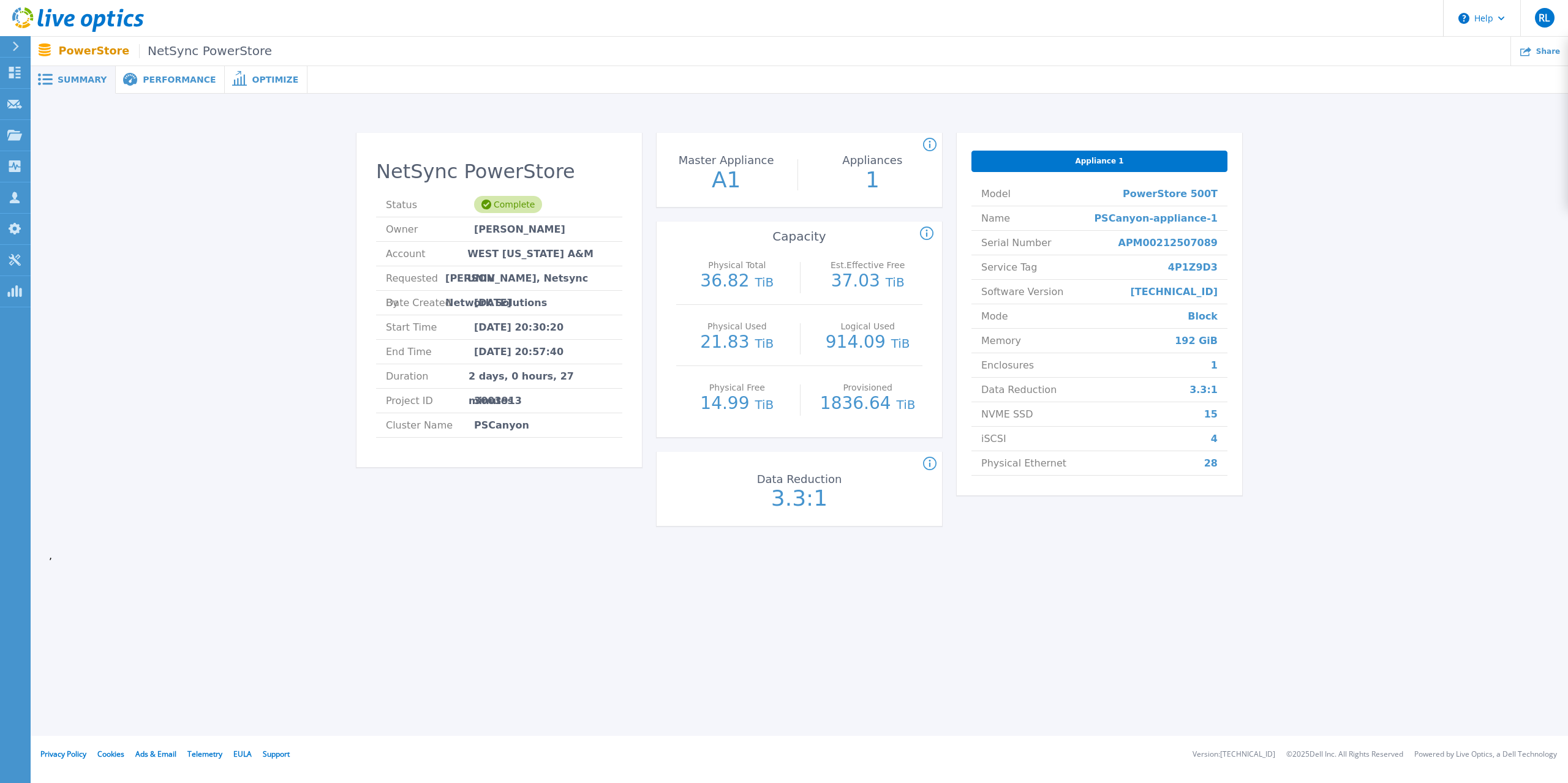
click at [142, 89] on div "Performance" at bounding box center [170, 80] width 109 height 28
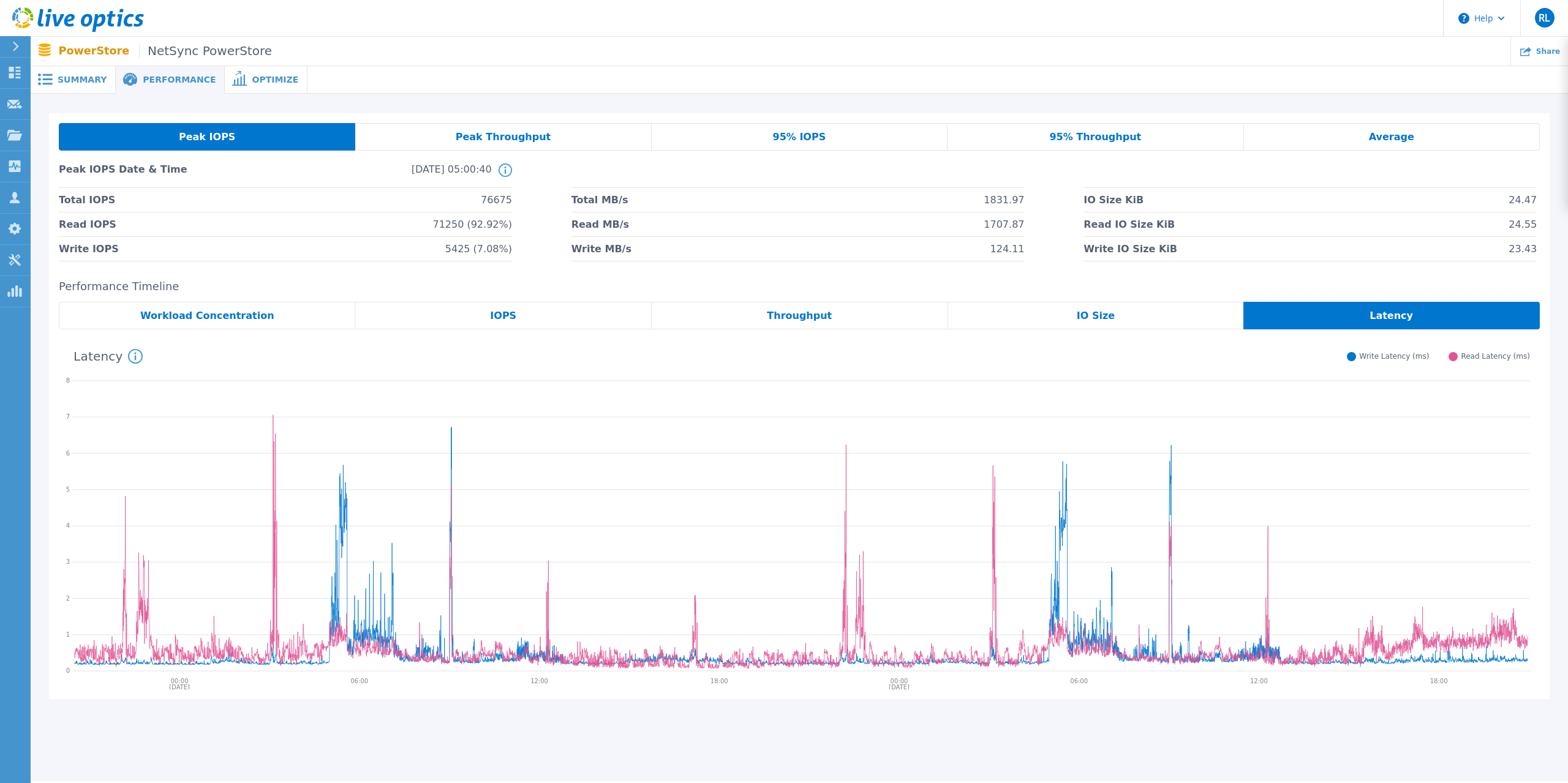
click at [504, 170] on icon at bounding box center [505, 170] width 14 height 14
click at [500, 171] on icon at bounding box center [505, 170] width 14 height 14
click at [92, 72] on div "Summary" at bounding box center [73, 80] width 85 height 28
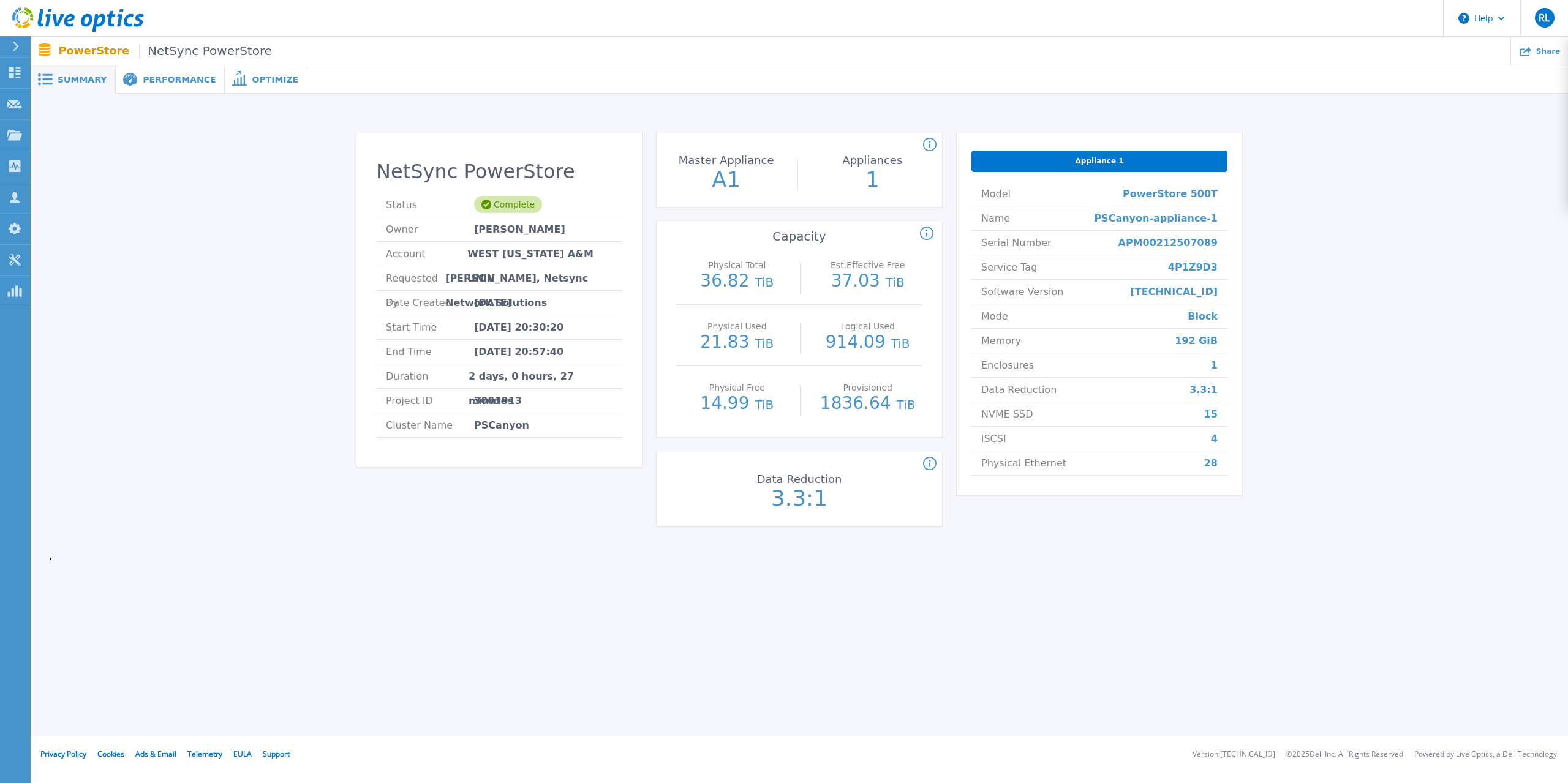
click at [100, 57] on p "PowerStore NetSync PowerStore" at bounding box center [165, 51] width 213 height 14
click at [13, 53] on div at bounding box center [20, 46] width 19 height 21
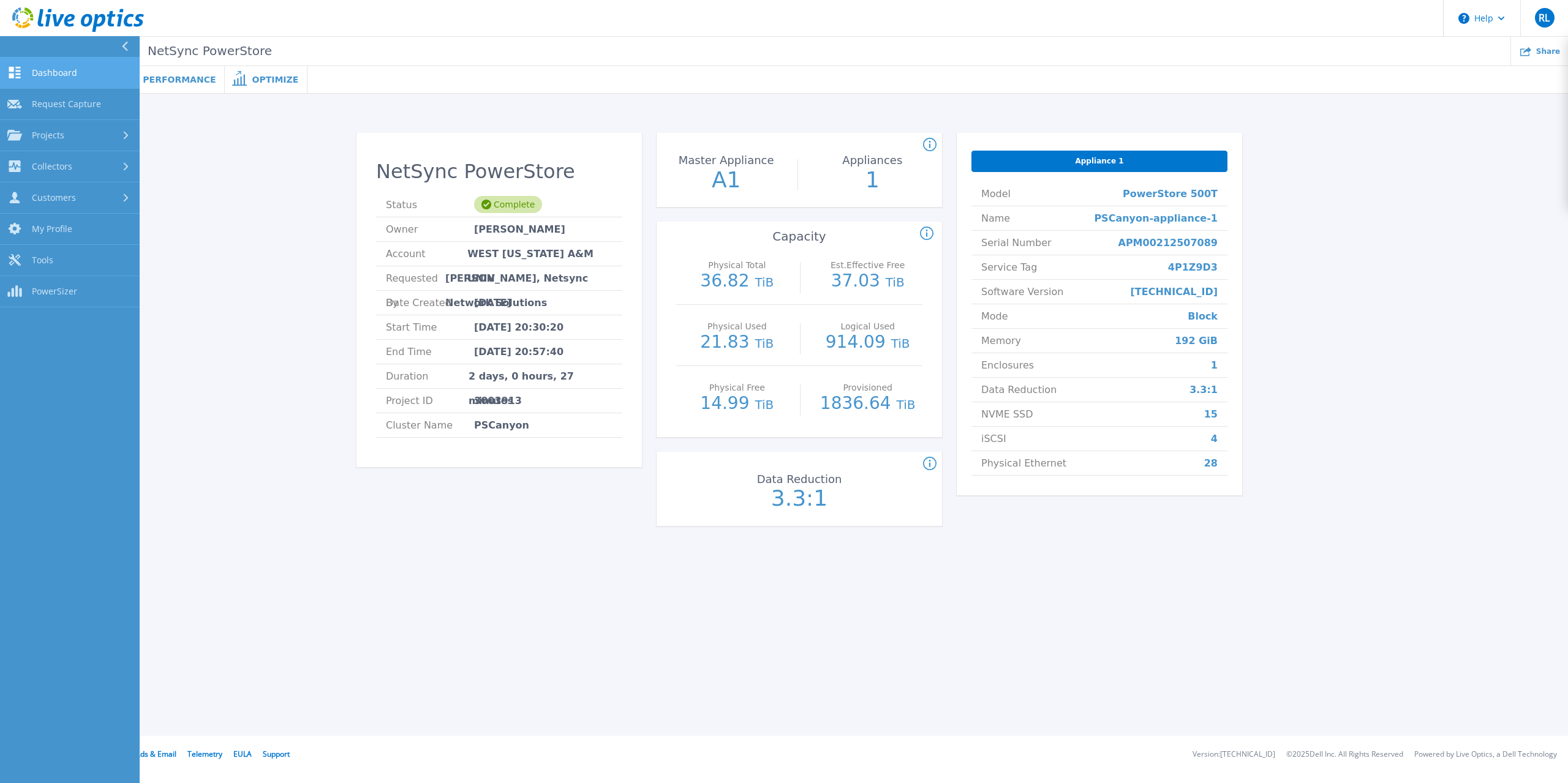
click at [54, 67] on span "Dashboard" at bounding box center [54, 73] width 45 height 11
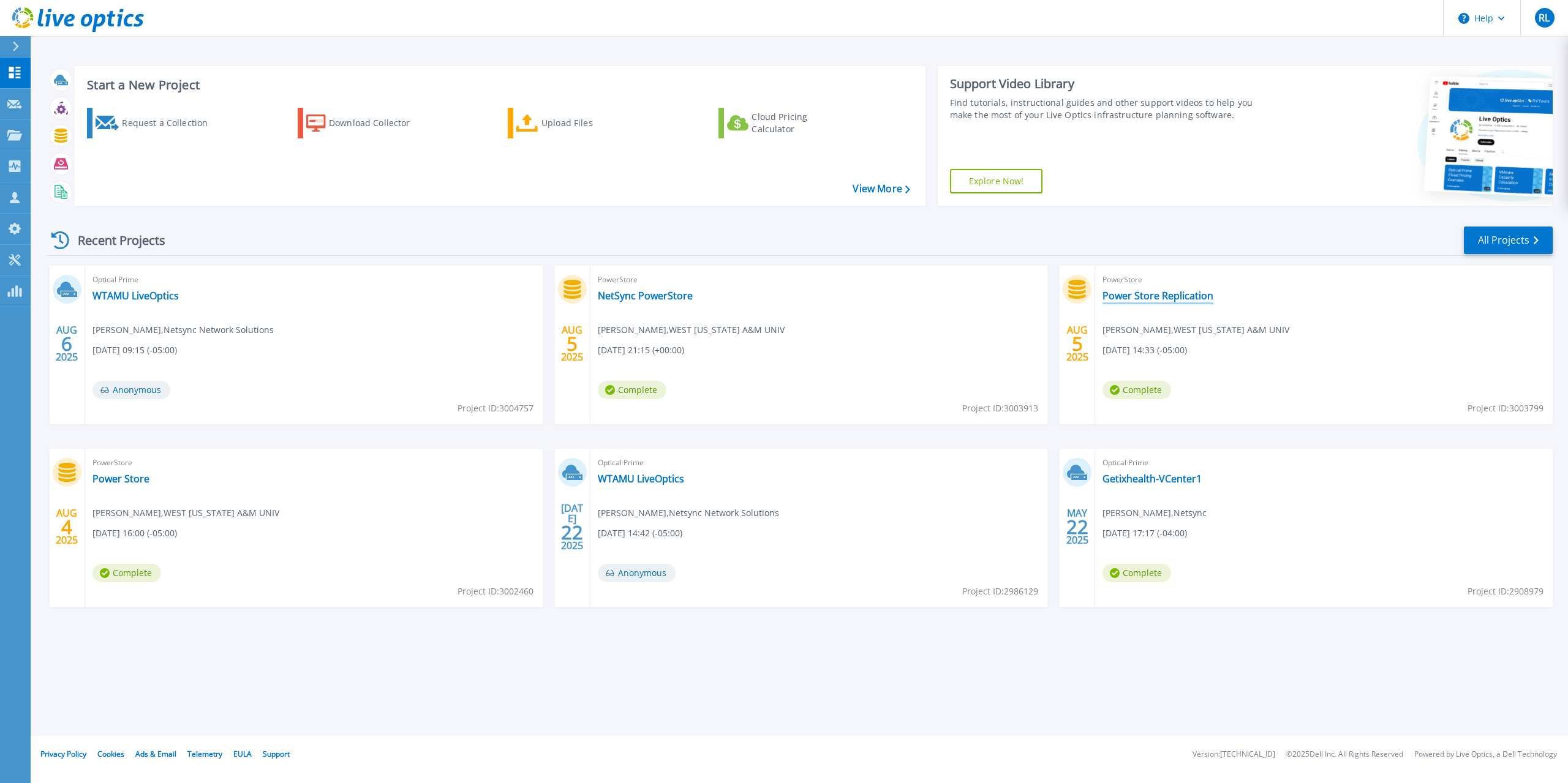
click at [1163, 291] on link "Power Store Replication" at bounding box center [1158, 295] width 111 height 12
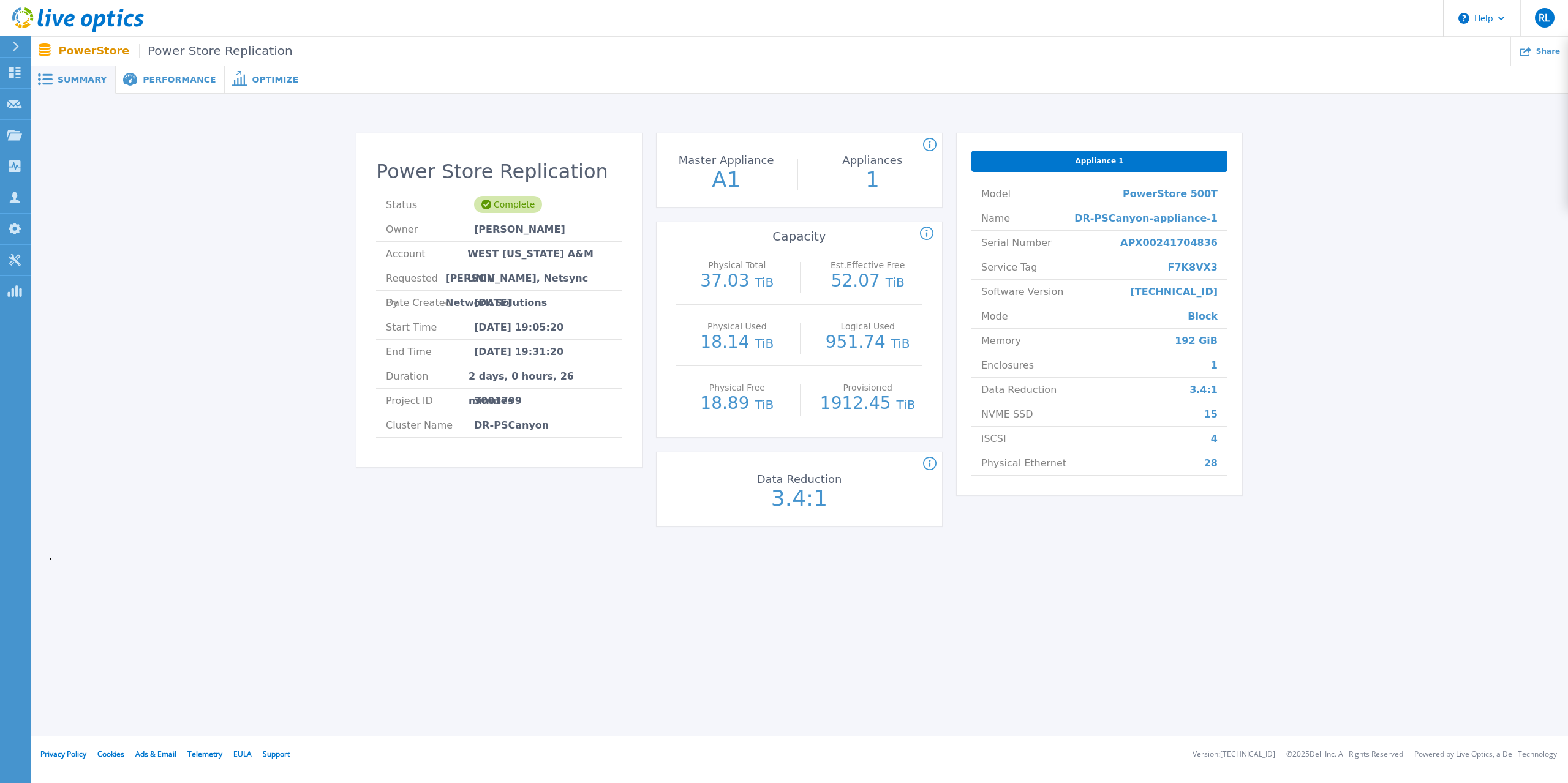
click at [130, 85] on icon at bounding box center [130, 79] width 15 height 14
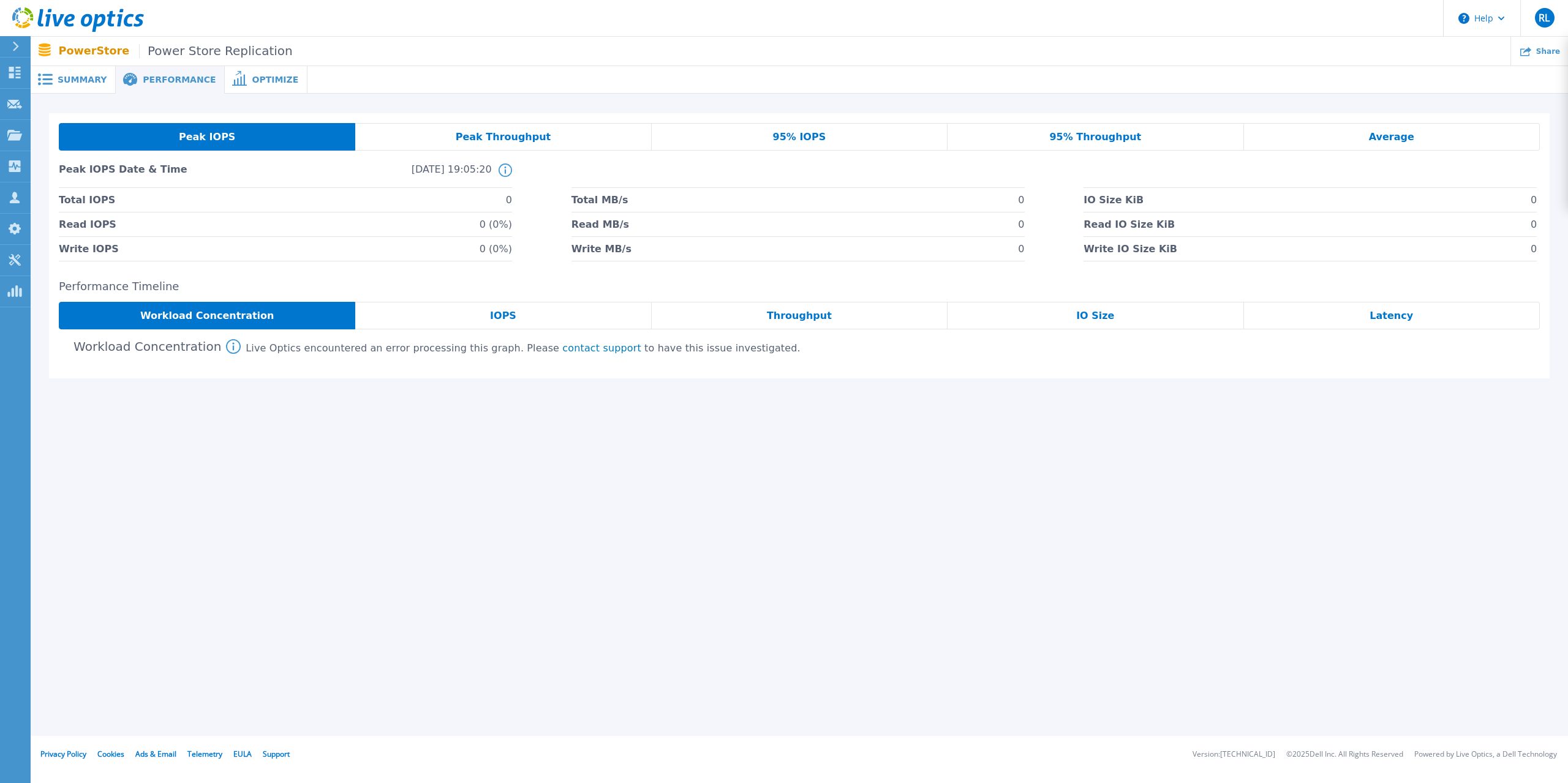
click at [6, 49] on button at bounding box center [15, 46] width 30 height 21
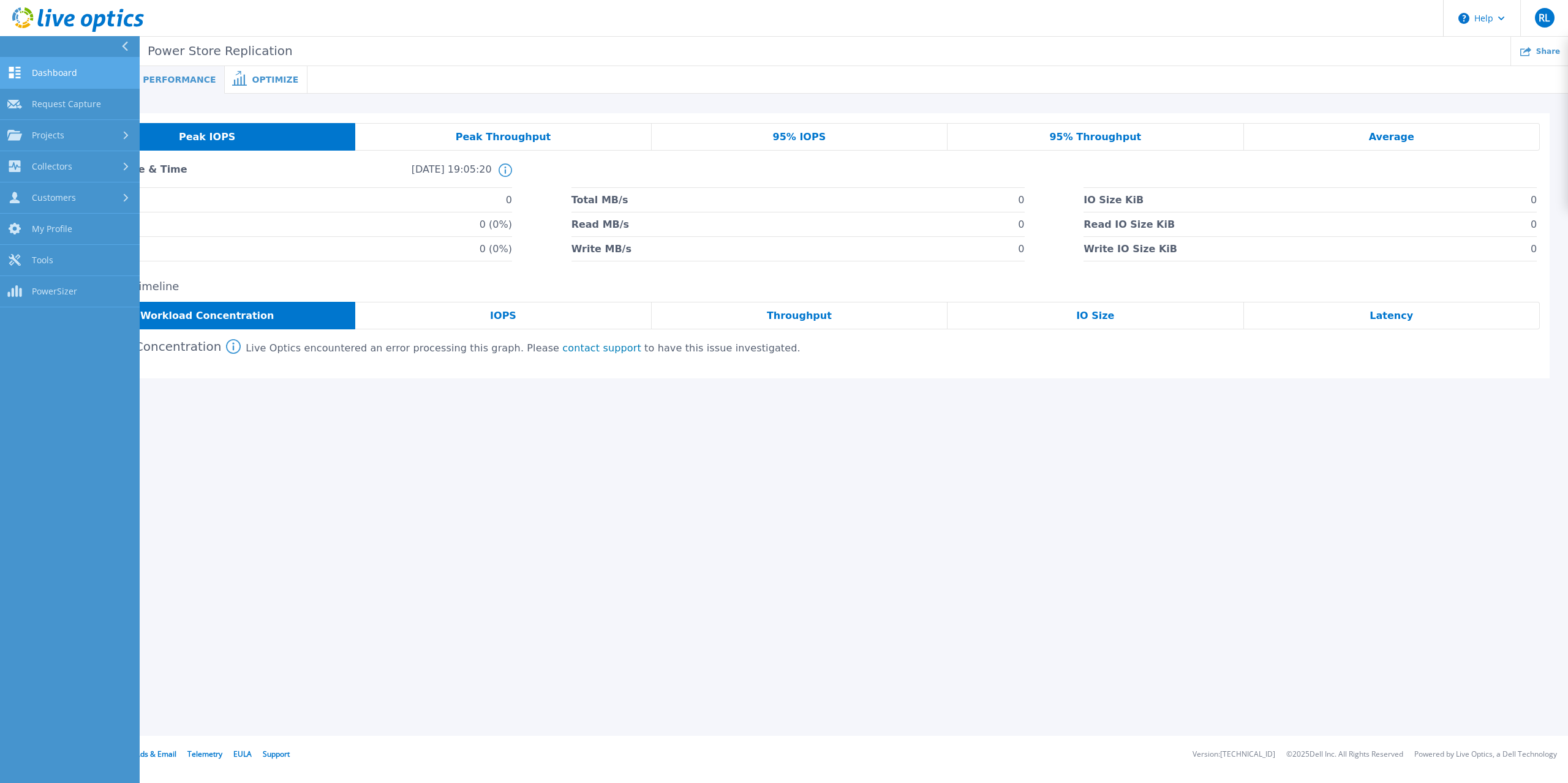
click at [21, 63] on link "Dashboard Dashboard" at bounding box center [69, 73] width 139 height 31
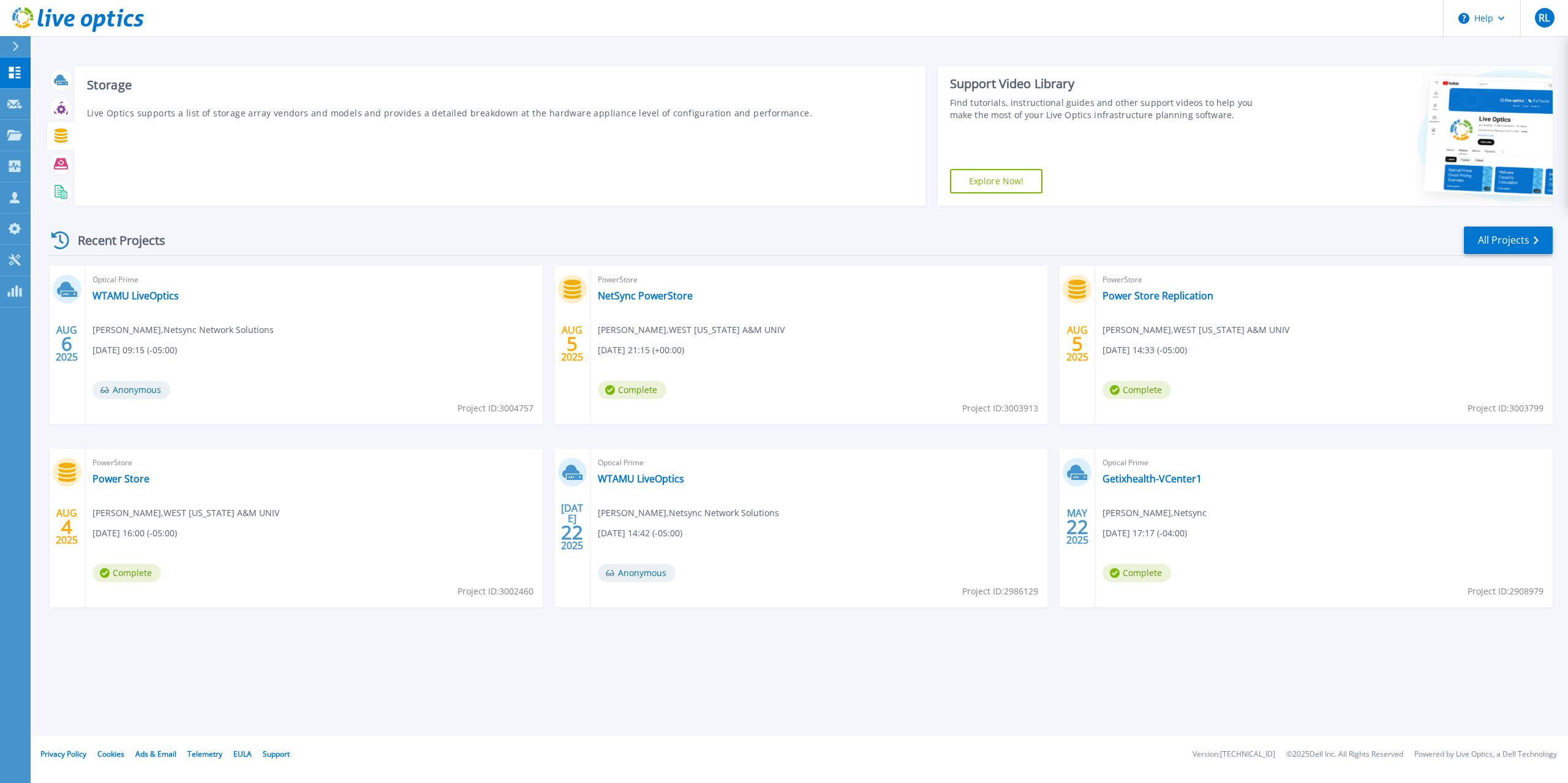
click at [63, 141] on icon at bounding box center [60, 135] width 14 height 14
click at [156, 296] on link "WTAMU LiveOptics" at bounding box center [136, 295] width 87 height 12
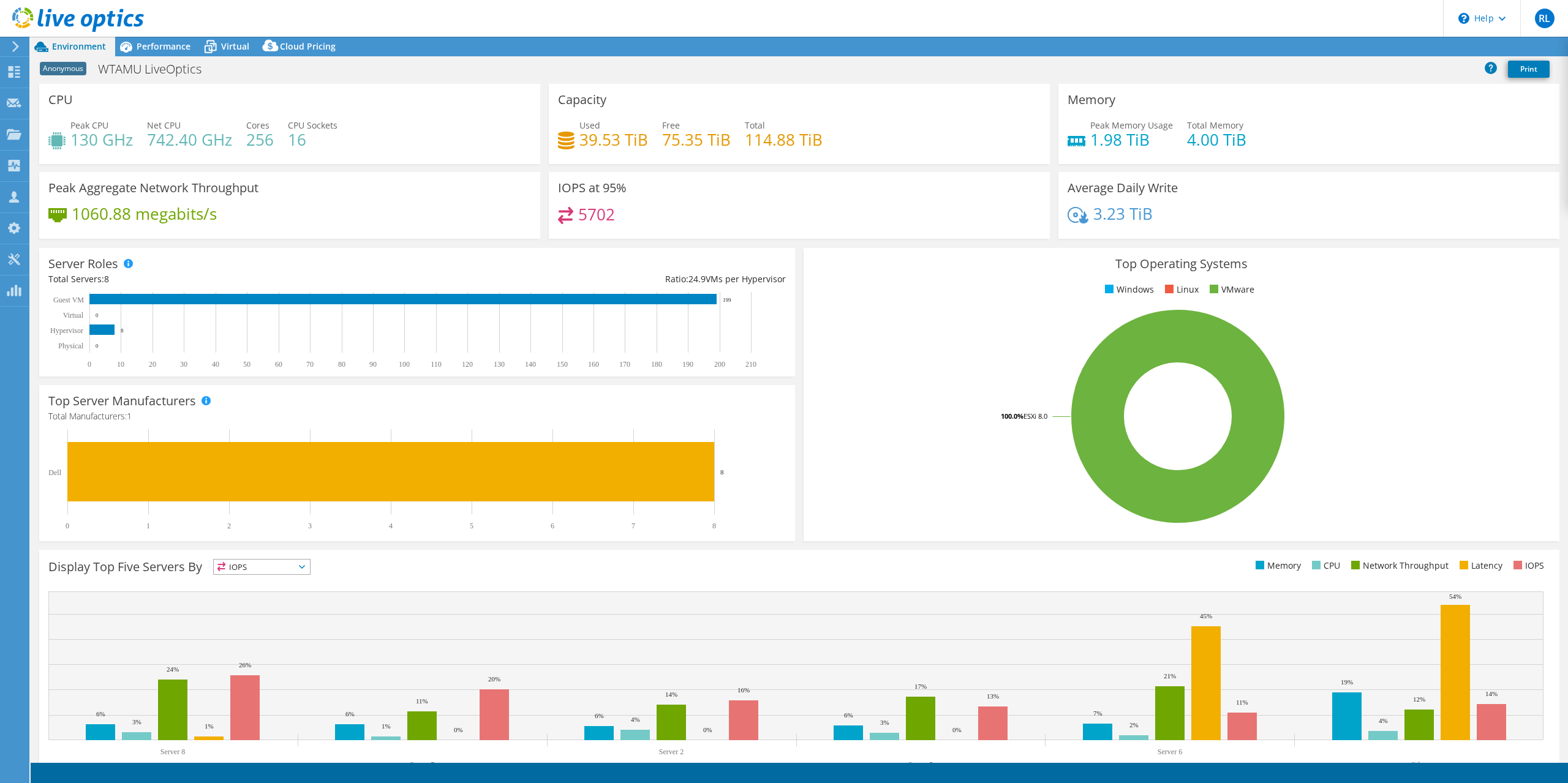
select select "USD"
drag, startPoint x: 433, startPoint y: 46, endPoint x: 412, endPoint y: 48, distance: 21.1
click at [431, 46] on div "Project Actions Project Actions Reports Share Export vSAN ReadyNode Sizer" at bounding box center [799, 46] width 1537 height 19
click at [6, 48] on div at bounding box center [13, 46] width 14 height 11
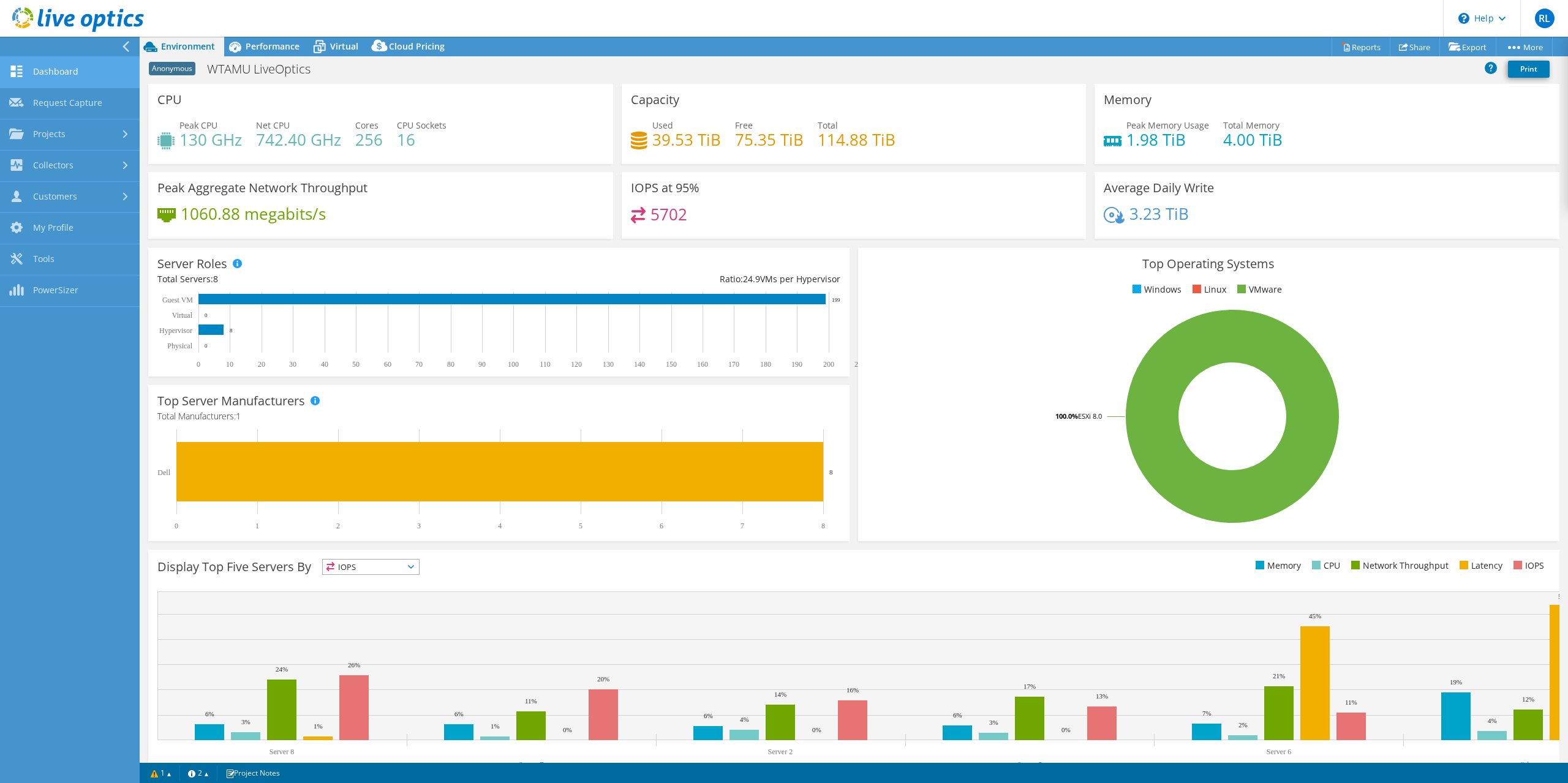
click at [75, 77] on link "Dashboard" at bounding box center [69, 73] width 139 height 31
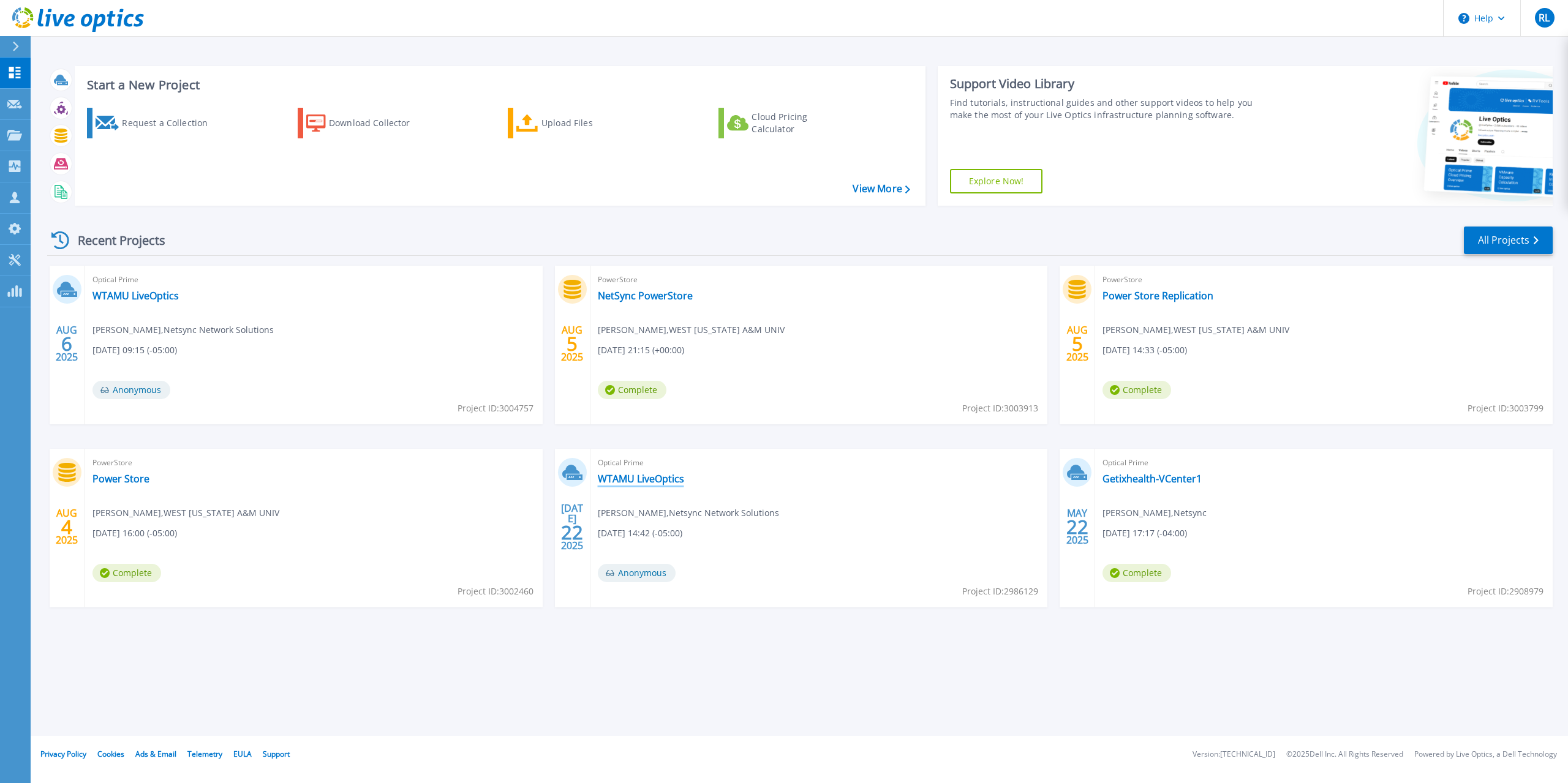
click at [667, 482] on link "WTAMU LiveOptics" at bounding box center [641, 479] width 87 height 12
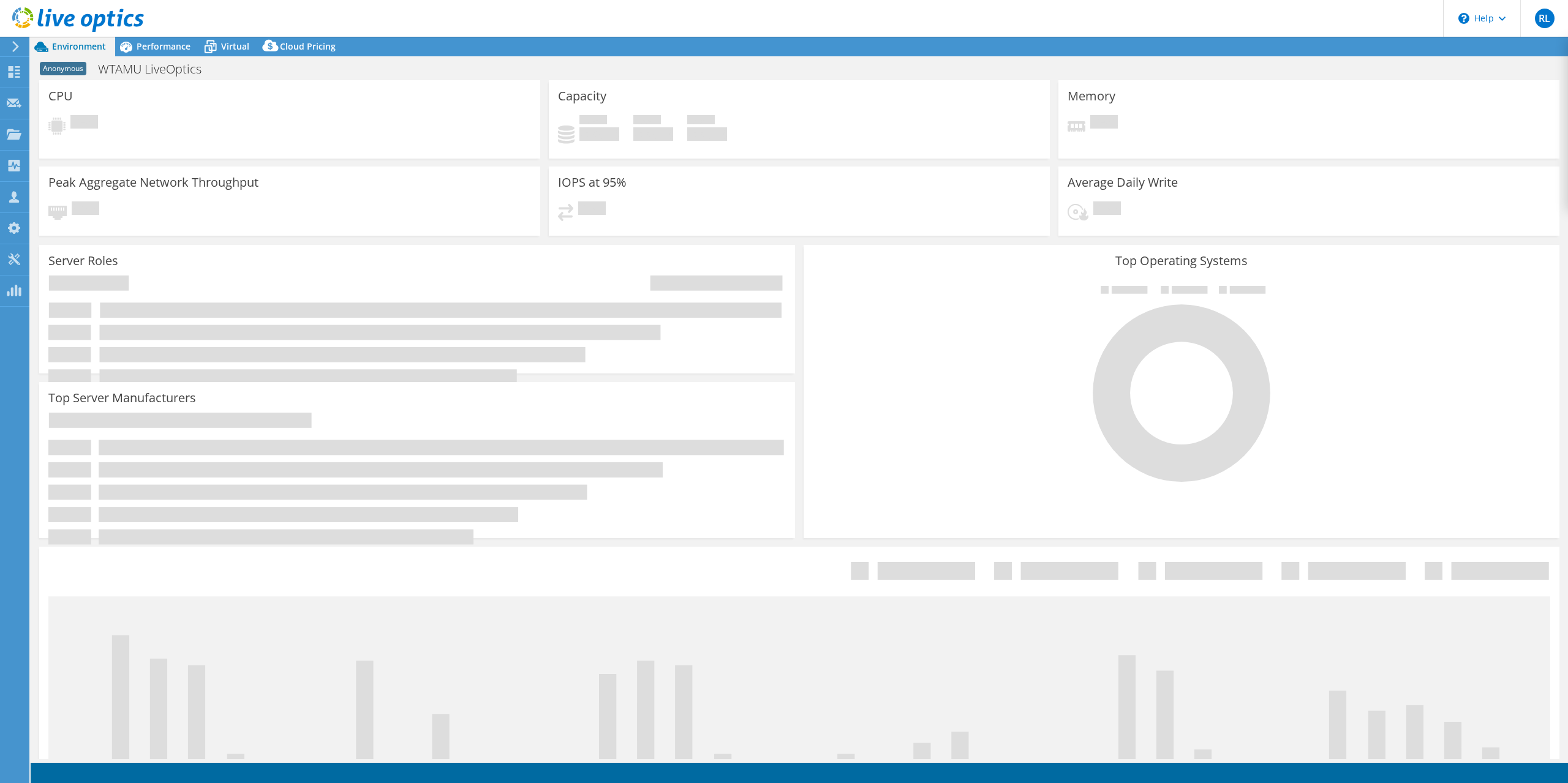
select select "USD"
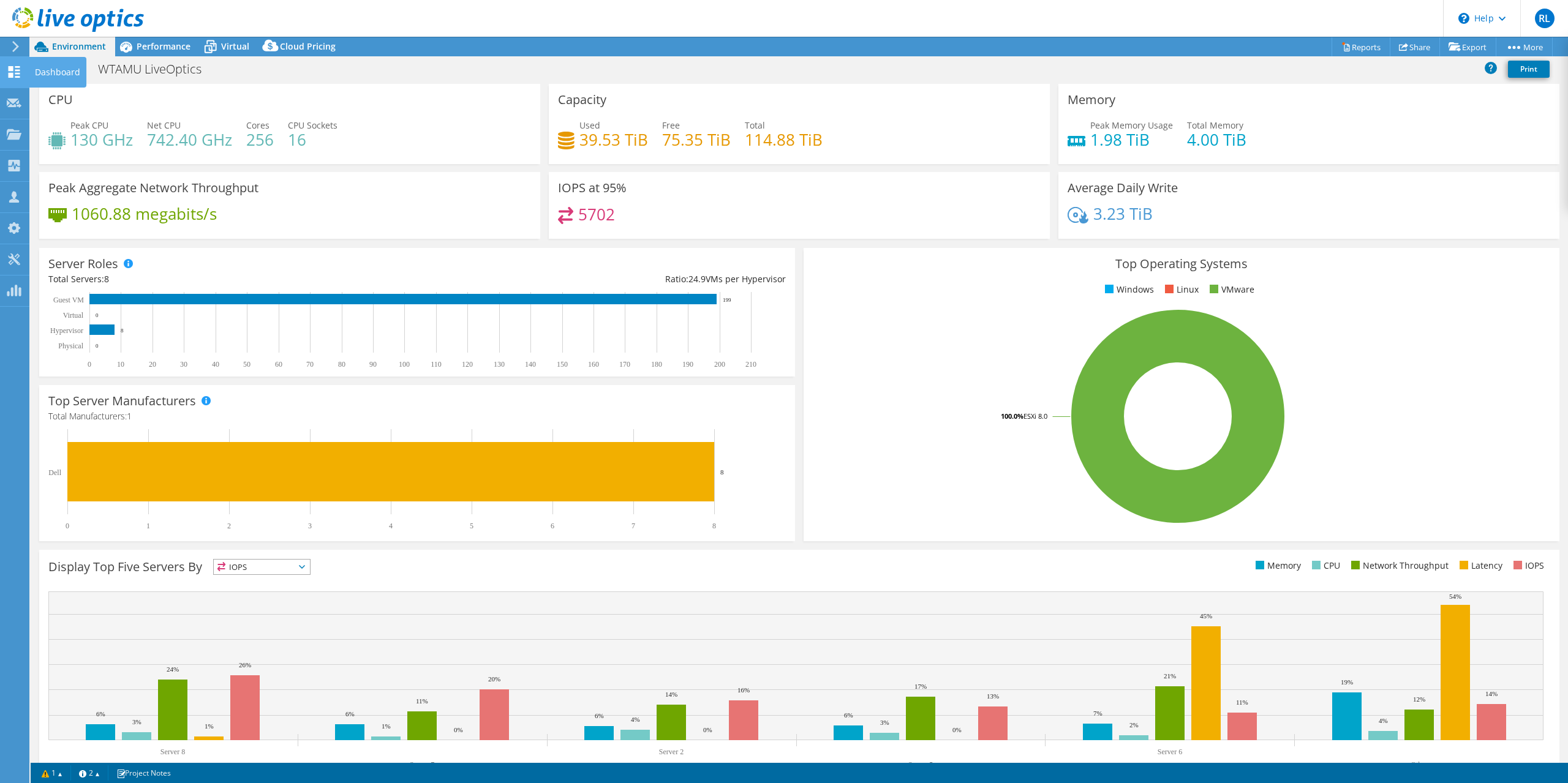
click at [16, 74] on use at bounding box center [14, 72] width 12 height 12
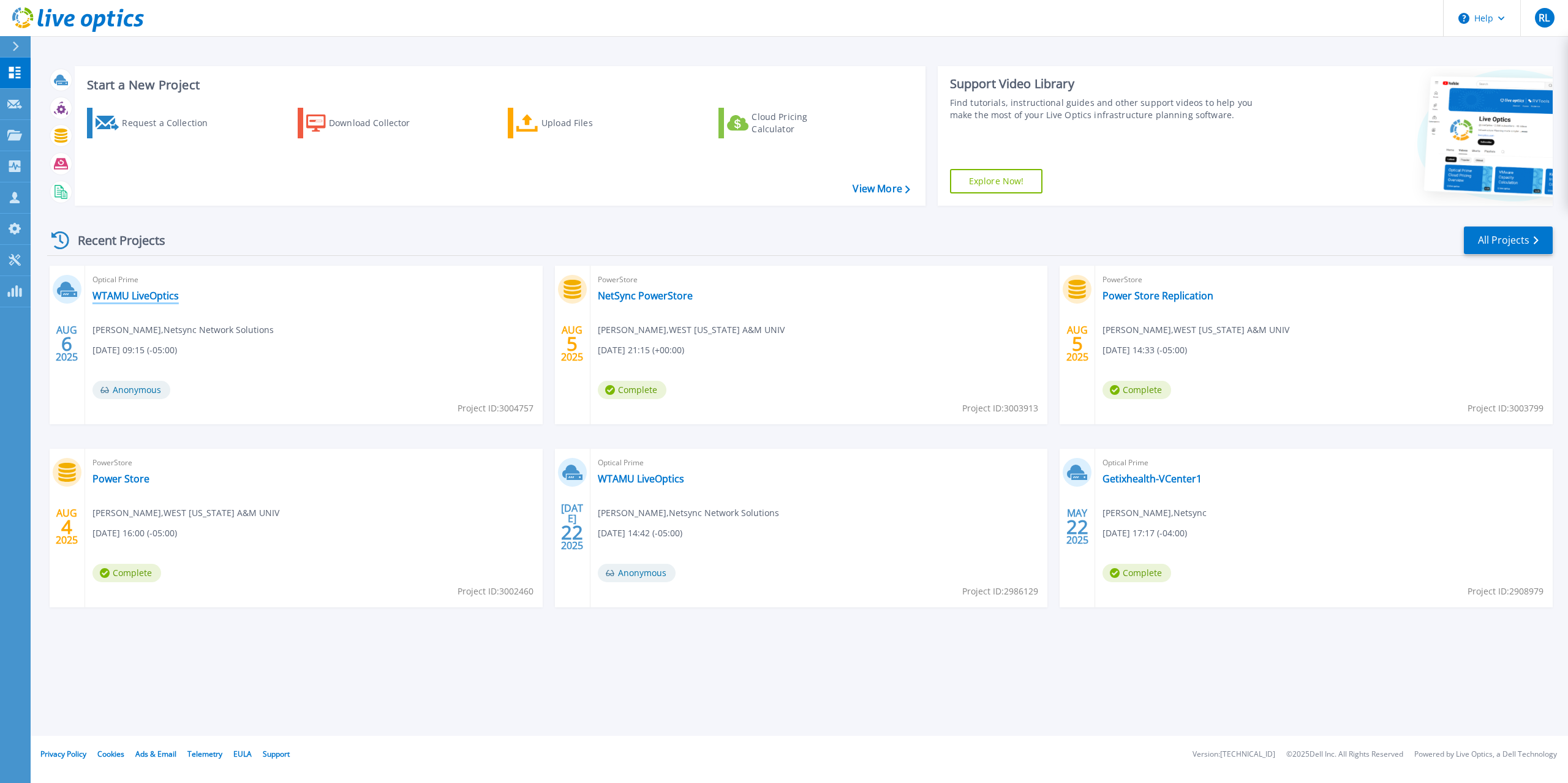
click at [163, 300] on link "WTAMU LiveOptics" at bounding box center [136, 295] width 87 height 12
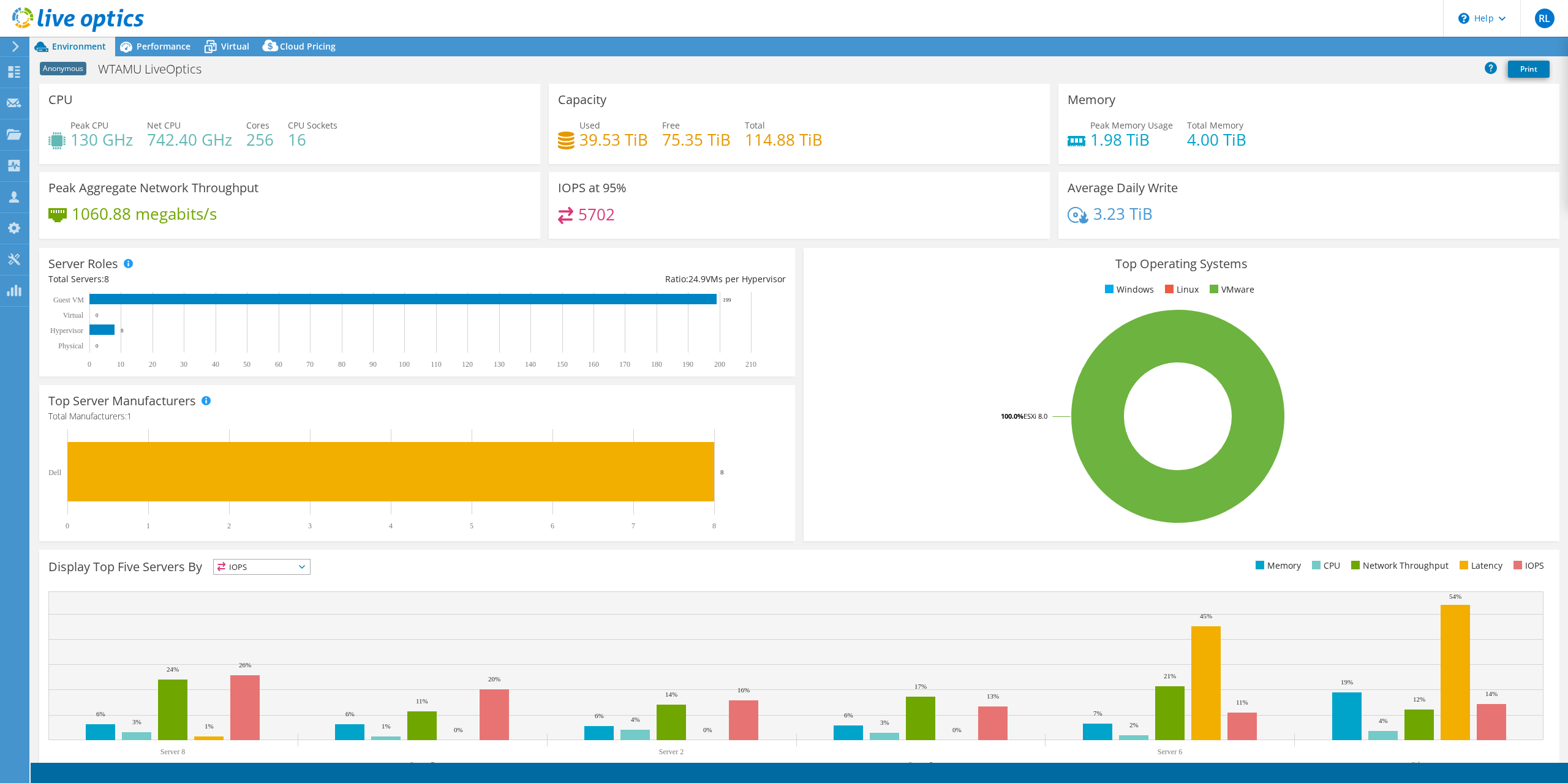
select select "USD"
click at [218, 49] on icon at bounding box center [209, 46] width 21 height 21
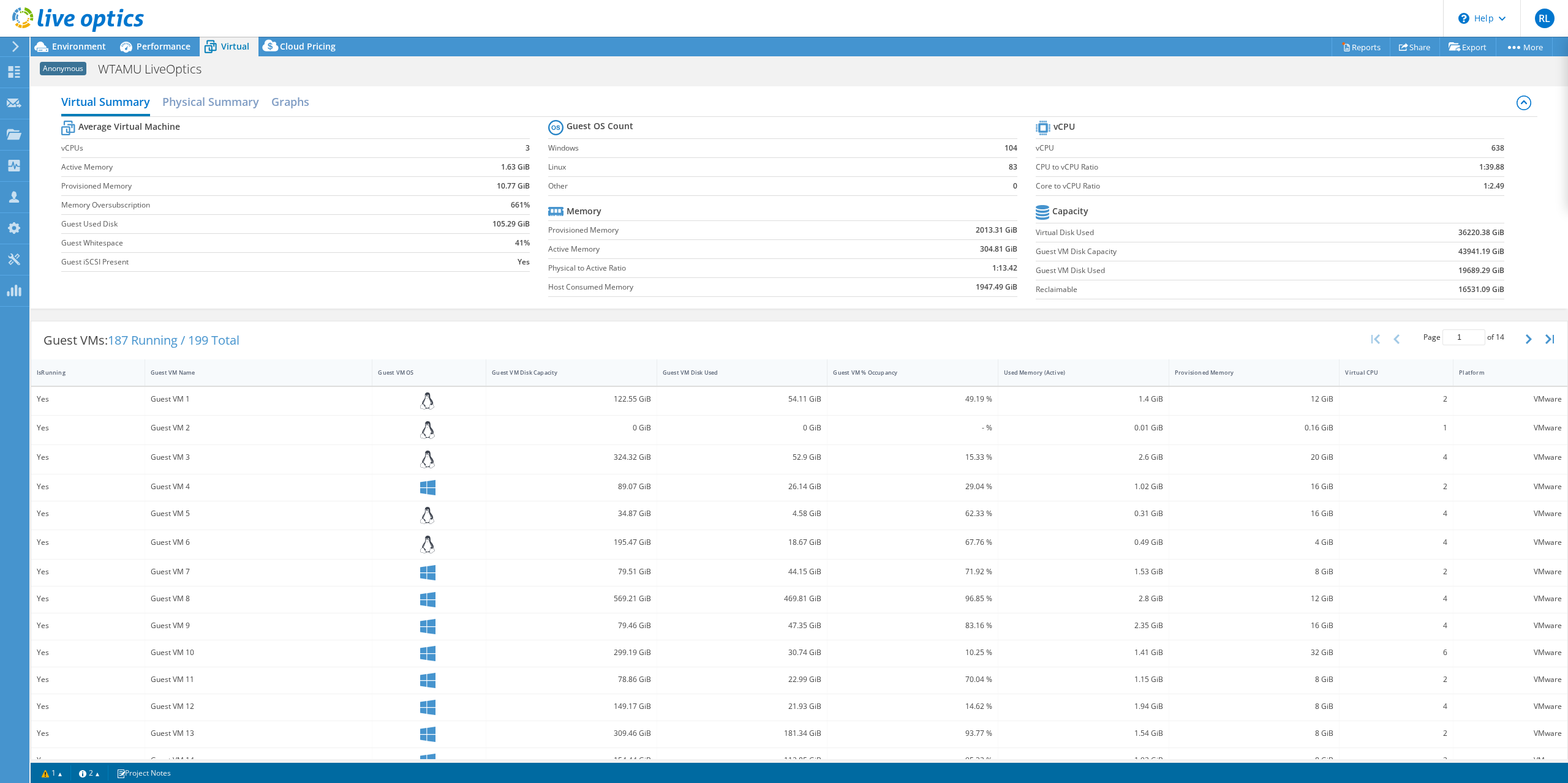
scroll to position [52, 0]
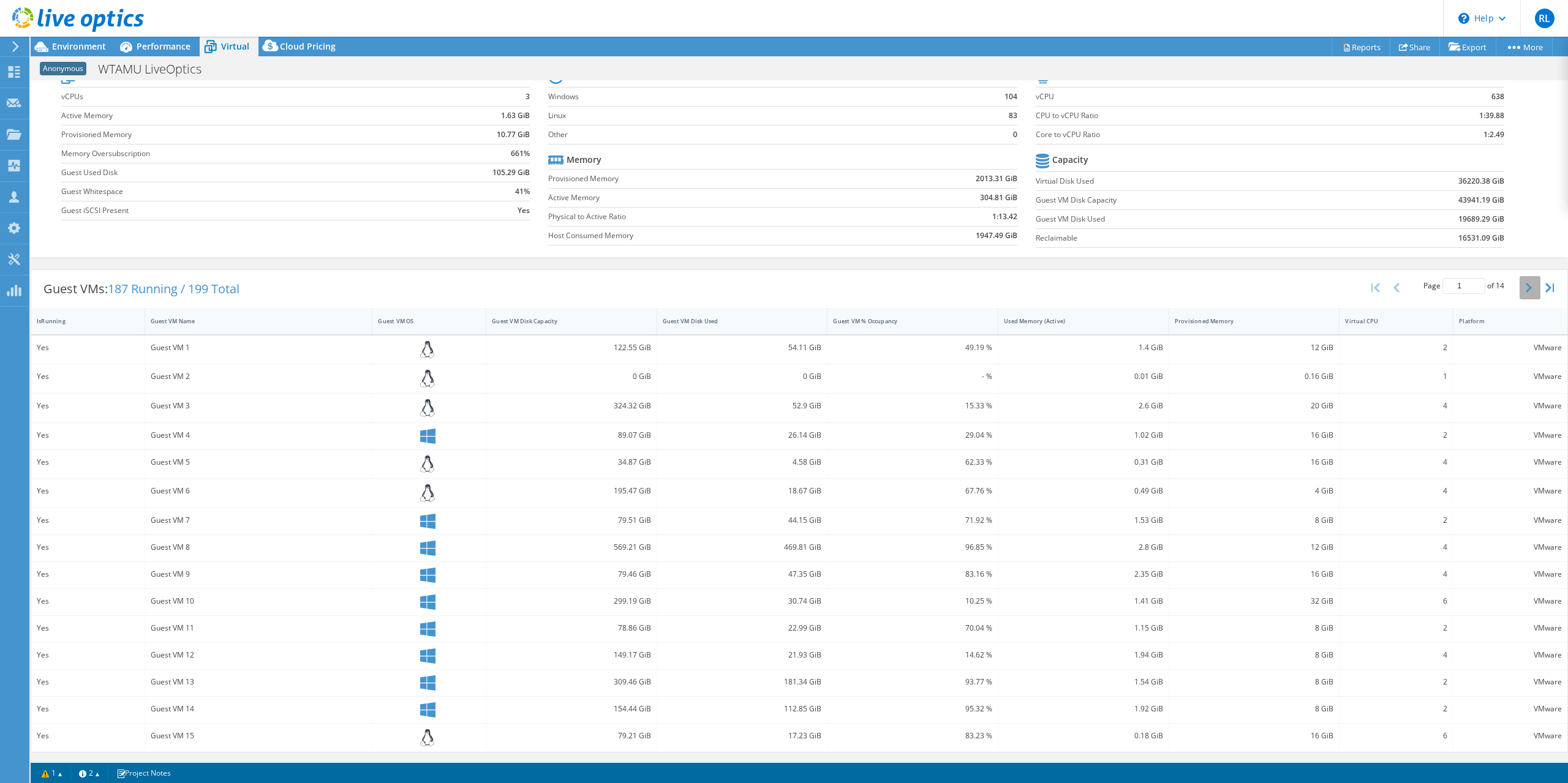
click at [1529, 291] on icon "button" at bounding box center [1528, 288] width 6 height 10
click at [1535, 296] on button "button" at bounding box center [1529, 290] width 21 height 23
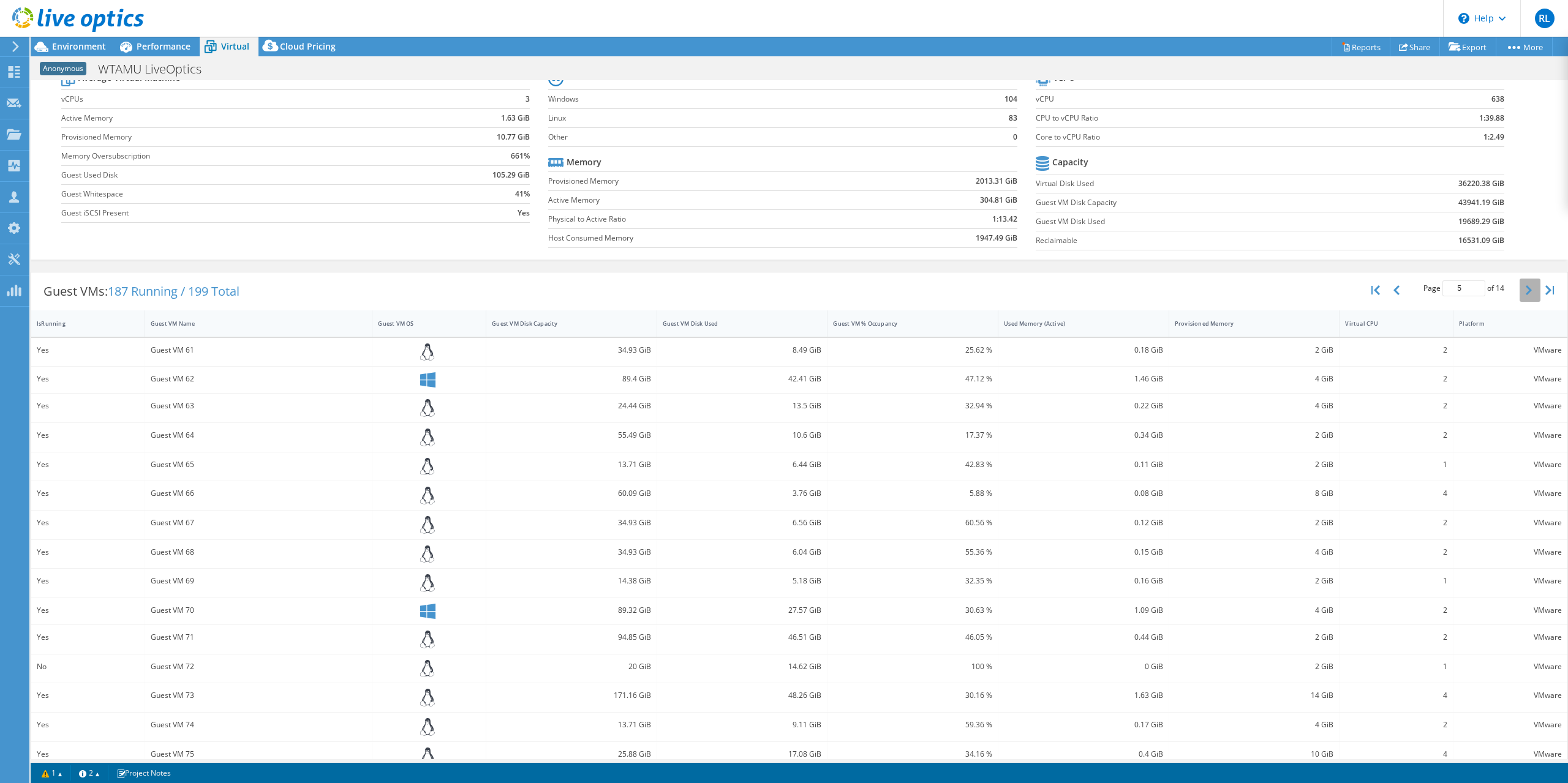
click at [1535, 296] on button "button" at bounding box center [1529, 290] width 21 height 23
click at [1535, 296] on button "button" at bounding box center [1529, 292] width 21 height 23
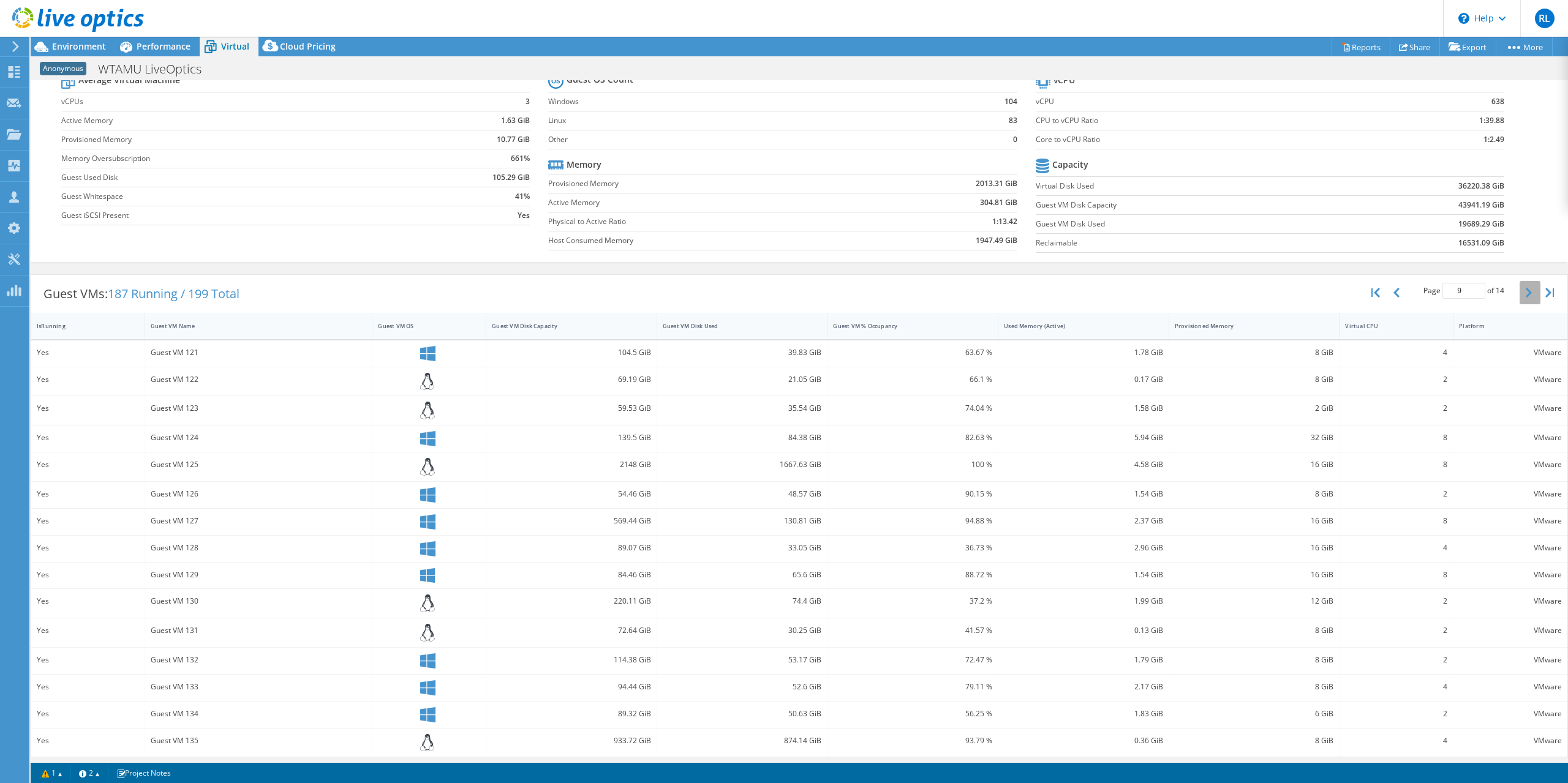
click at [1535, 296] on button "button" at bounding box center [1529, 292] width 21 height 23
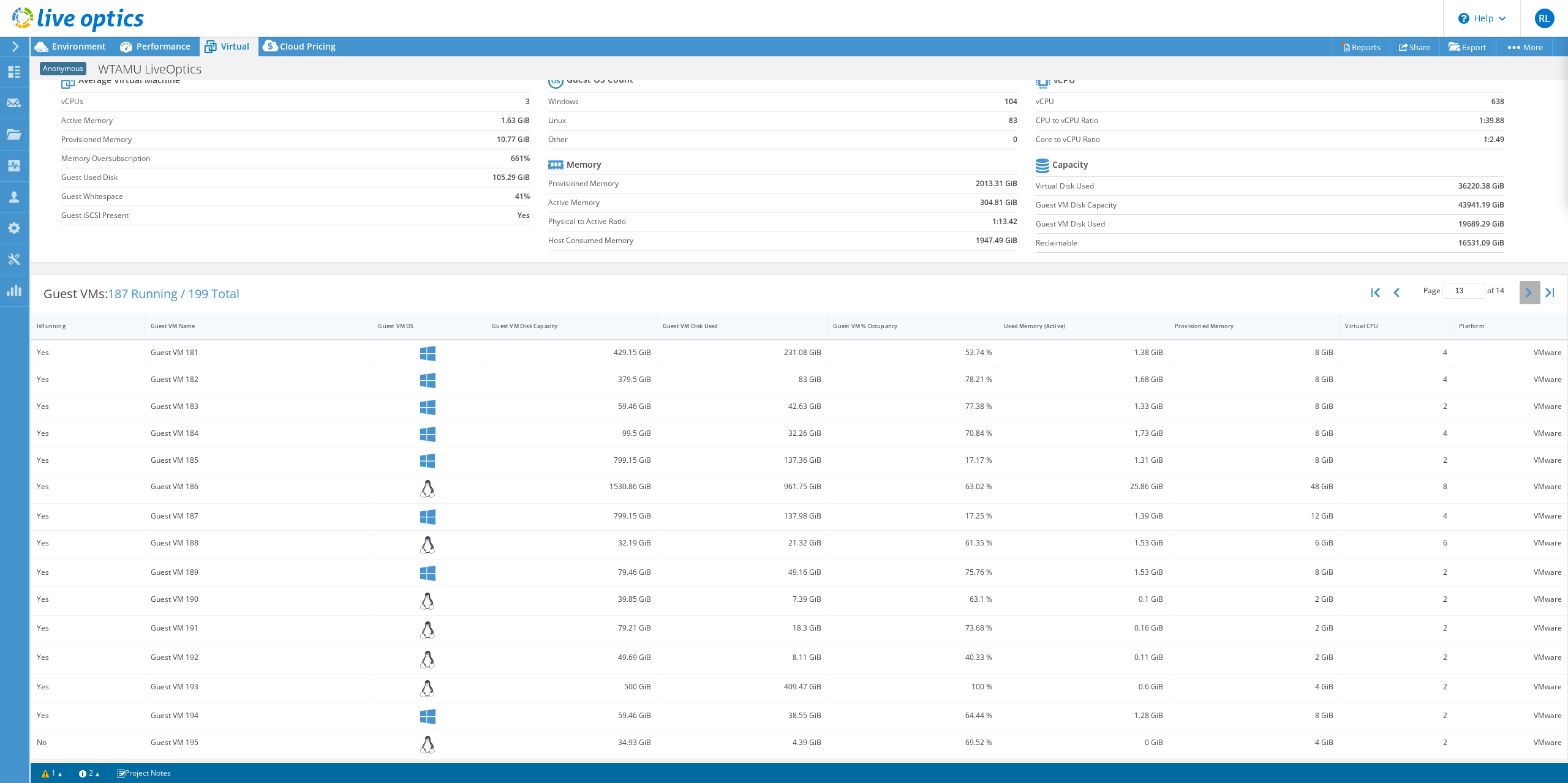
type input "14"
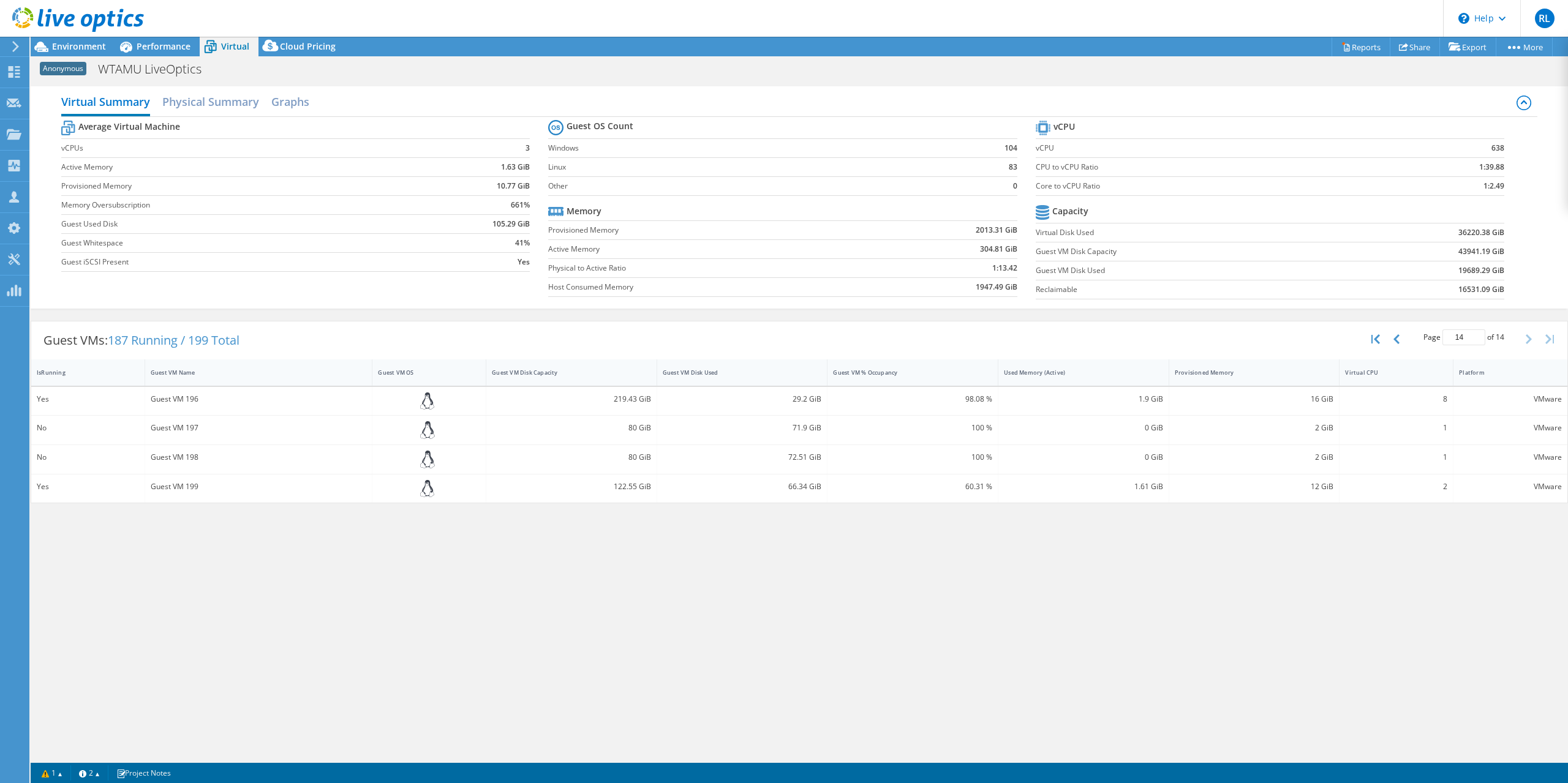
scroll to position [0, 0]
click at [1535, 296] on div "Average Virtual Machine vCPUs 3 Active Memory 1.63 GiB Provisioned Memory 10.77…" at bounding box center [799, 211] width 1476 height 188
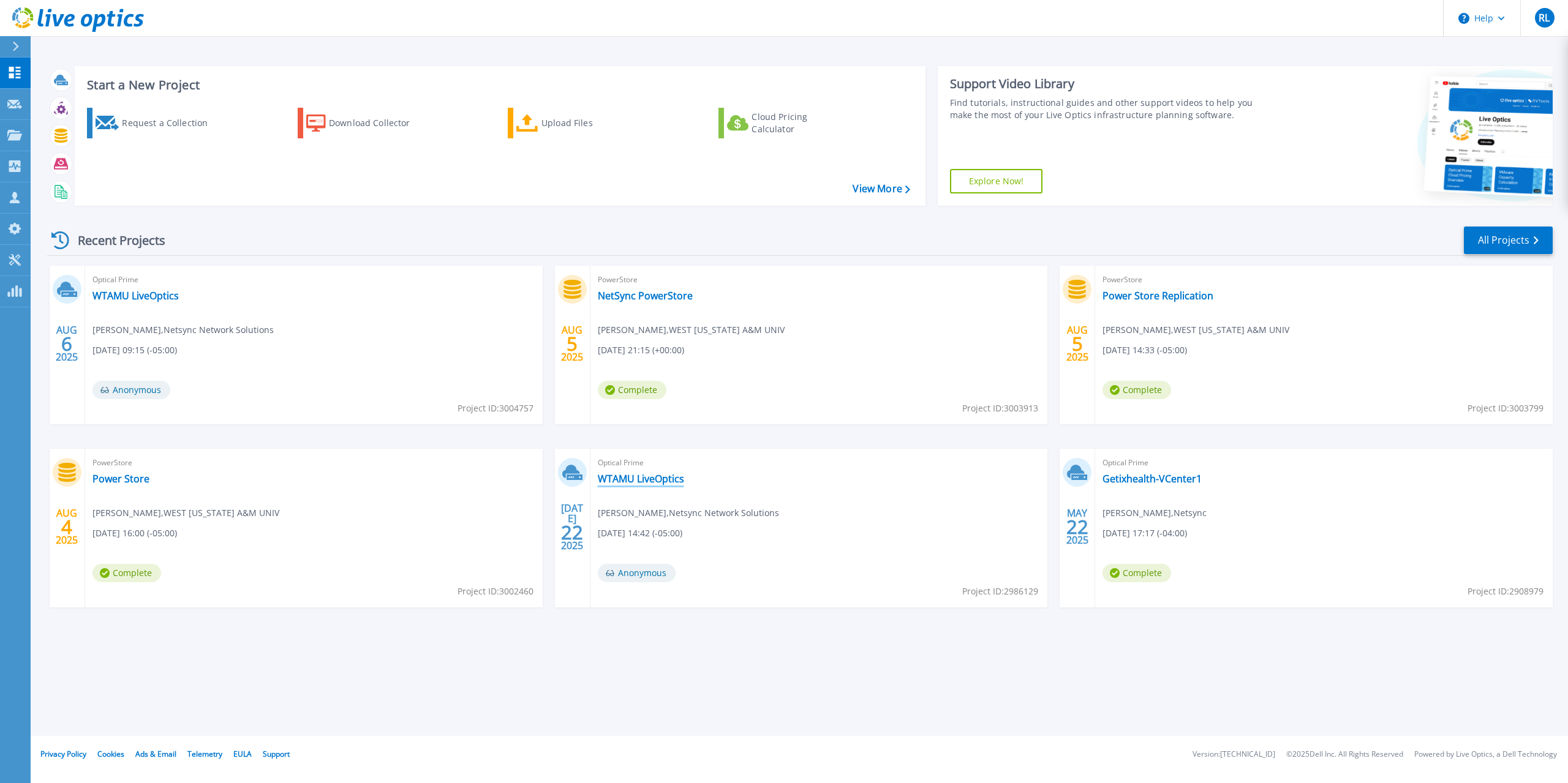
click at [656, 483] on link "WTAMU LiveOptics" at bounding box center [641, 479] width 87 height 12
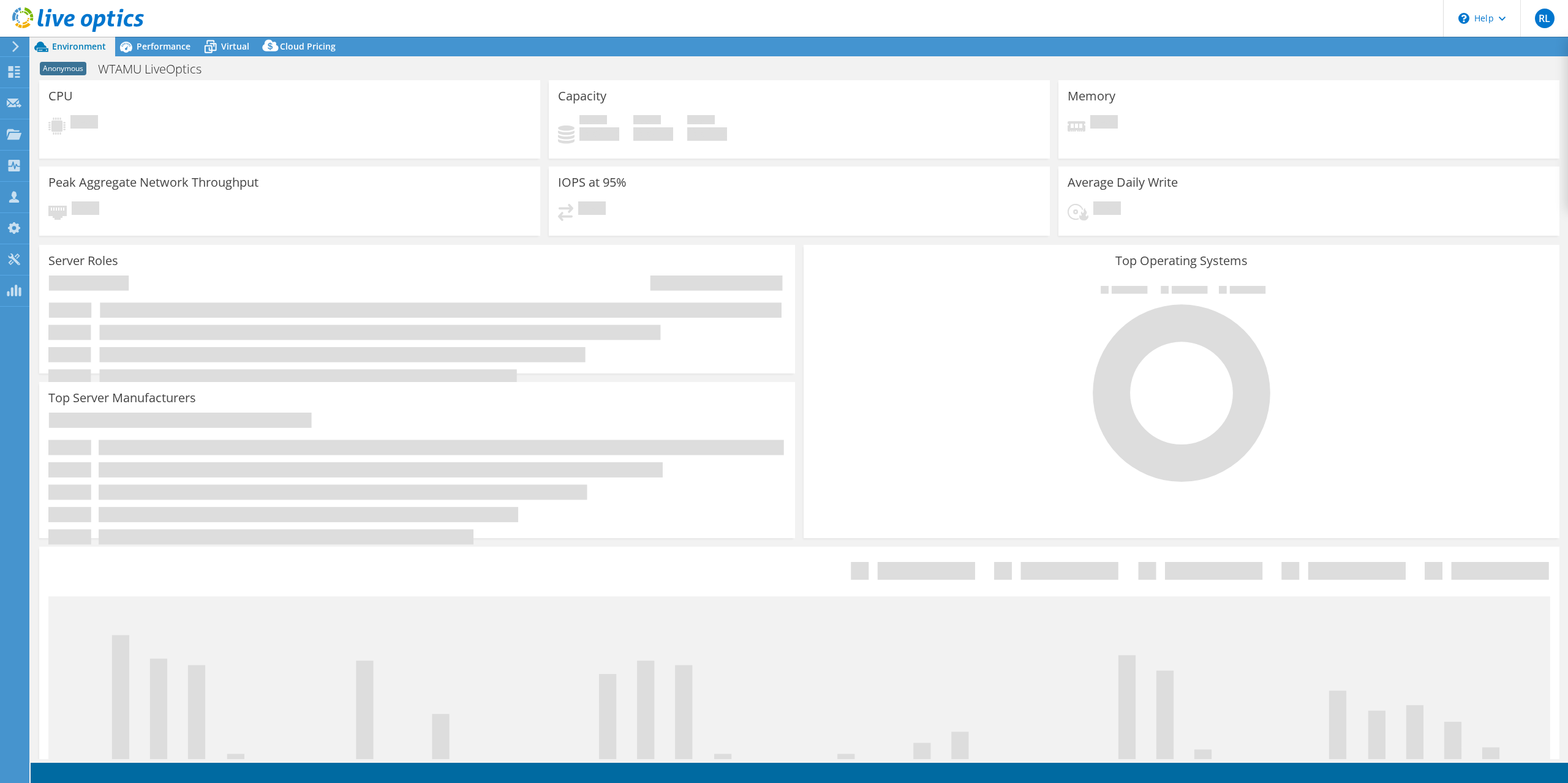
select select "USD"
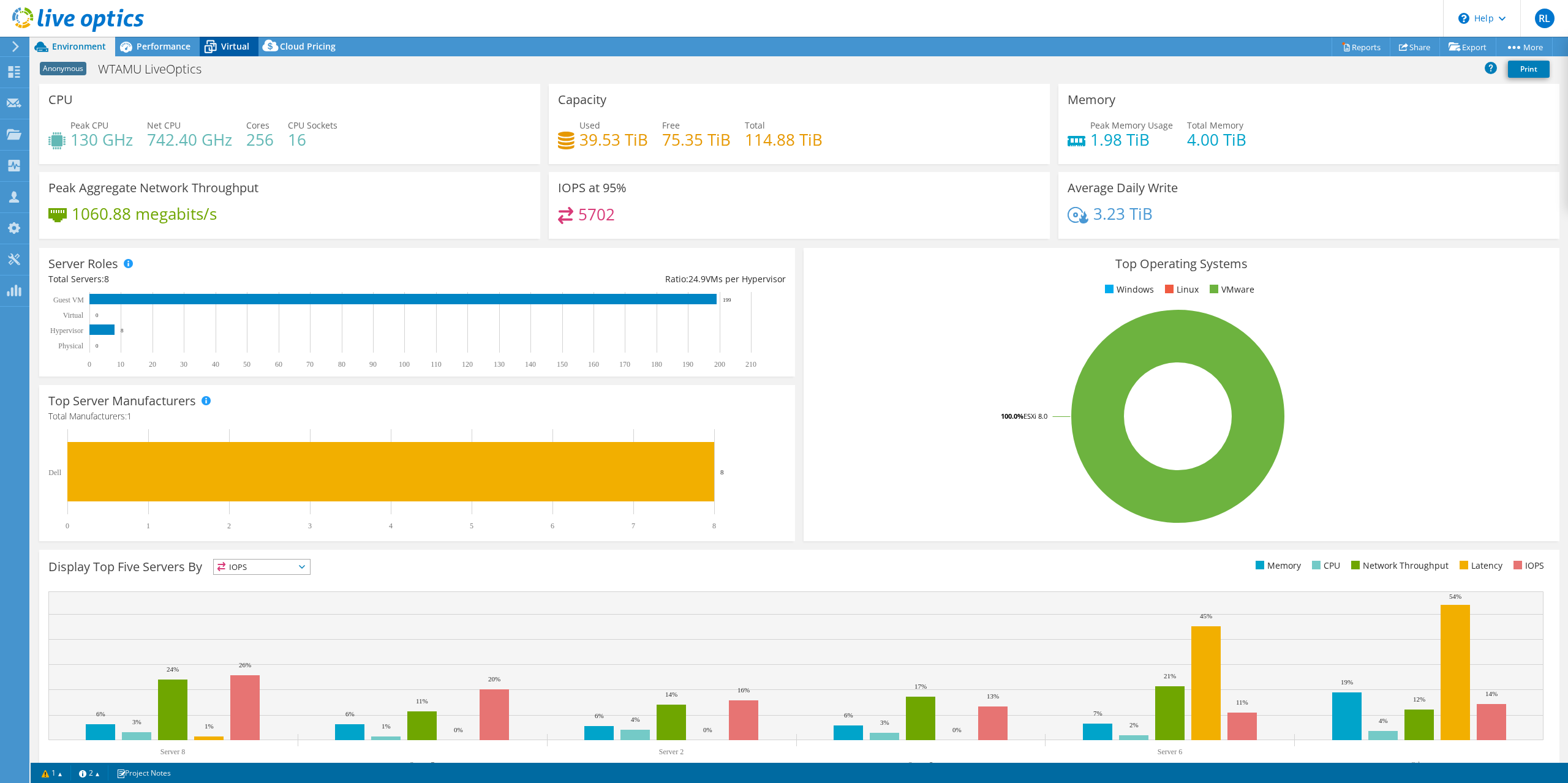
click at [206, 48] on icon at bounding box center [209, 46] width 21 height 21
